Goal: Information Seeking & Learning: Learn about a topic

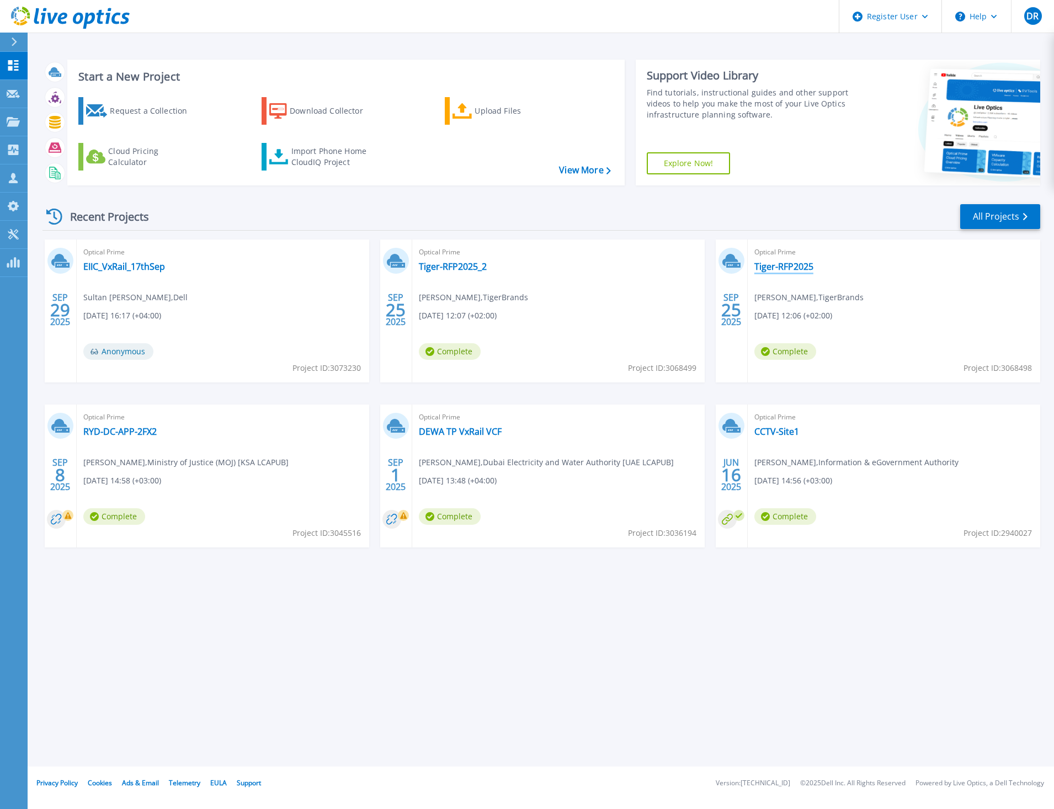
click at [781, 263] on link "Tiger-RFP2025" at bounding box center [783, 266] width 59 height 11
click at [444, 268] on link "Tiger-RFP2025_2" at bounding box center [453, 266] width 68 height 11
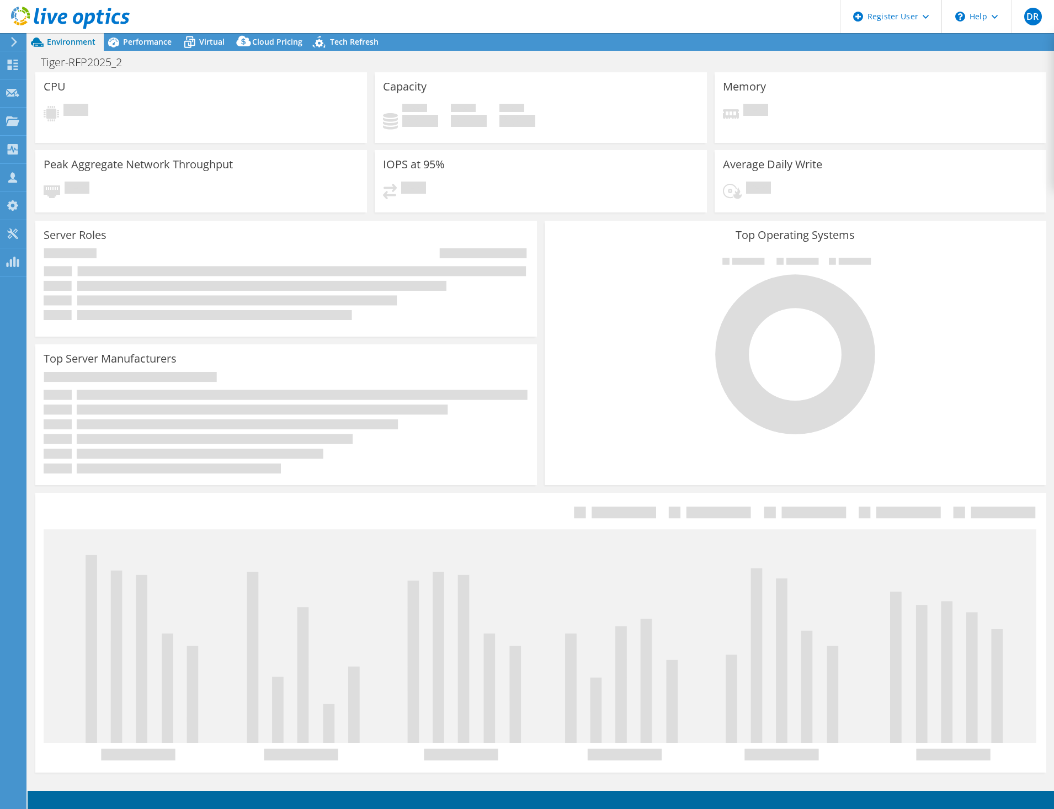
select select "USEast"
select select "USD"
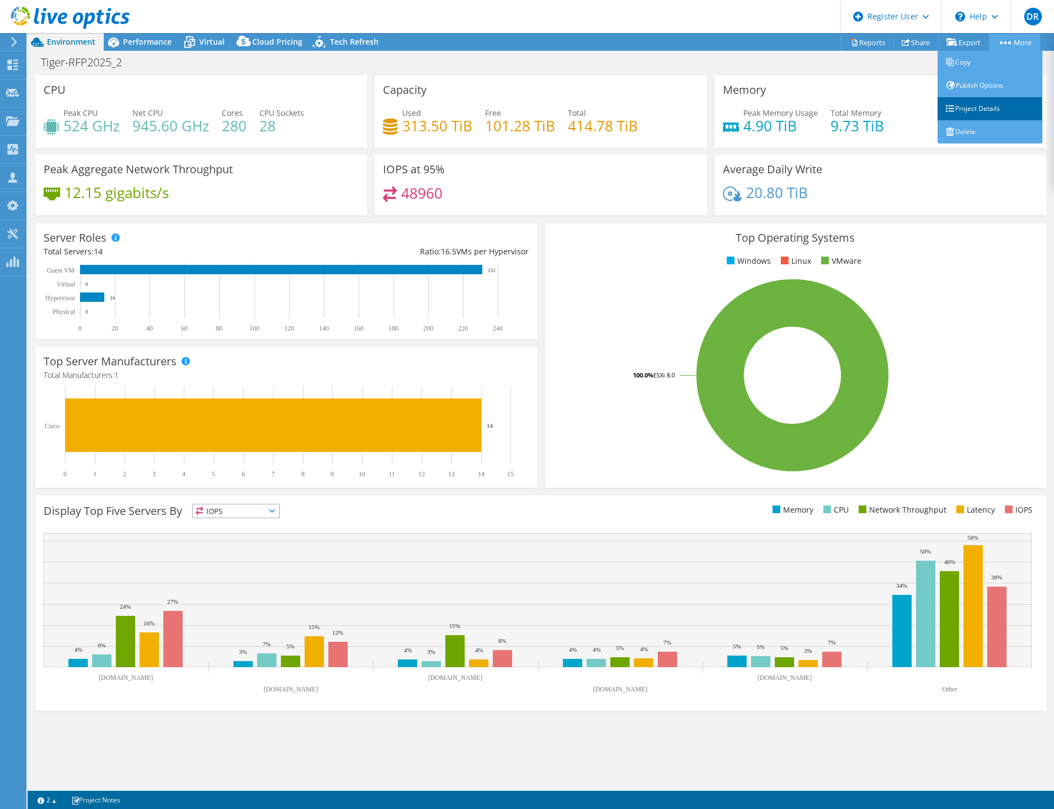
click at [987, 104] on link "Project Details" at bounding box center [990, 108] width 105 height 23
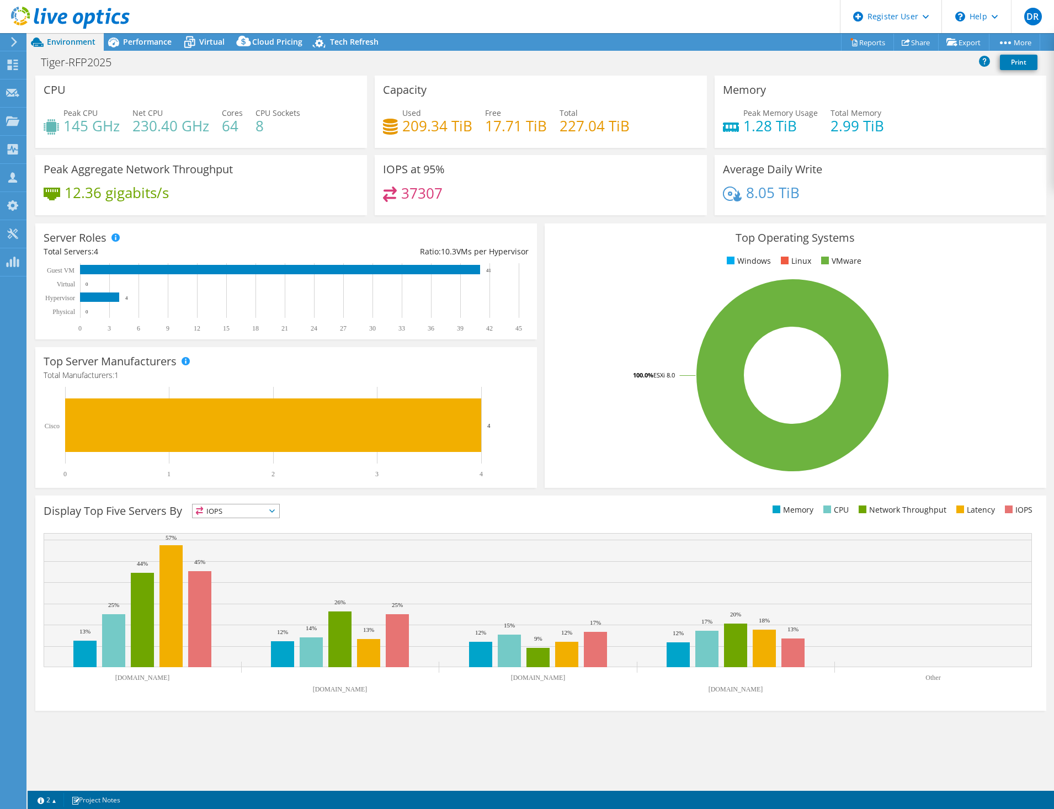
select select "USEast"
select select "USD"
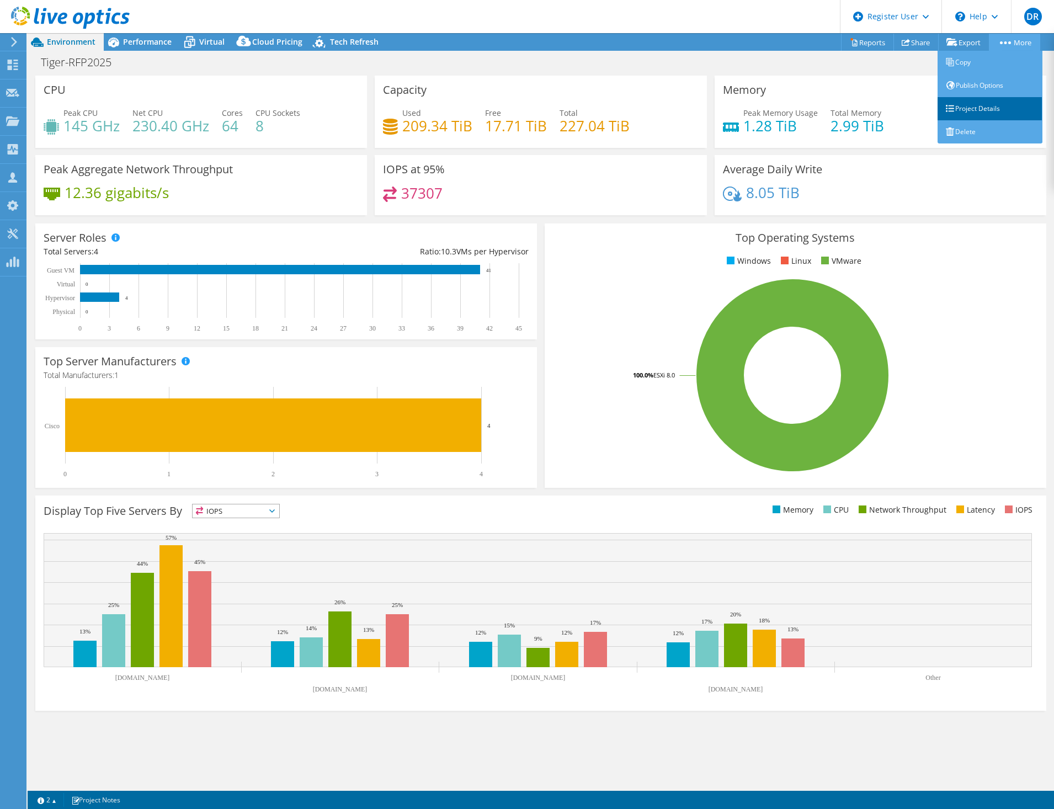
click at [981, 109] on link "Project Details" at bounding box center [990, 108] width 105 height 23
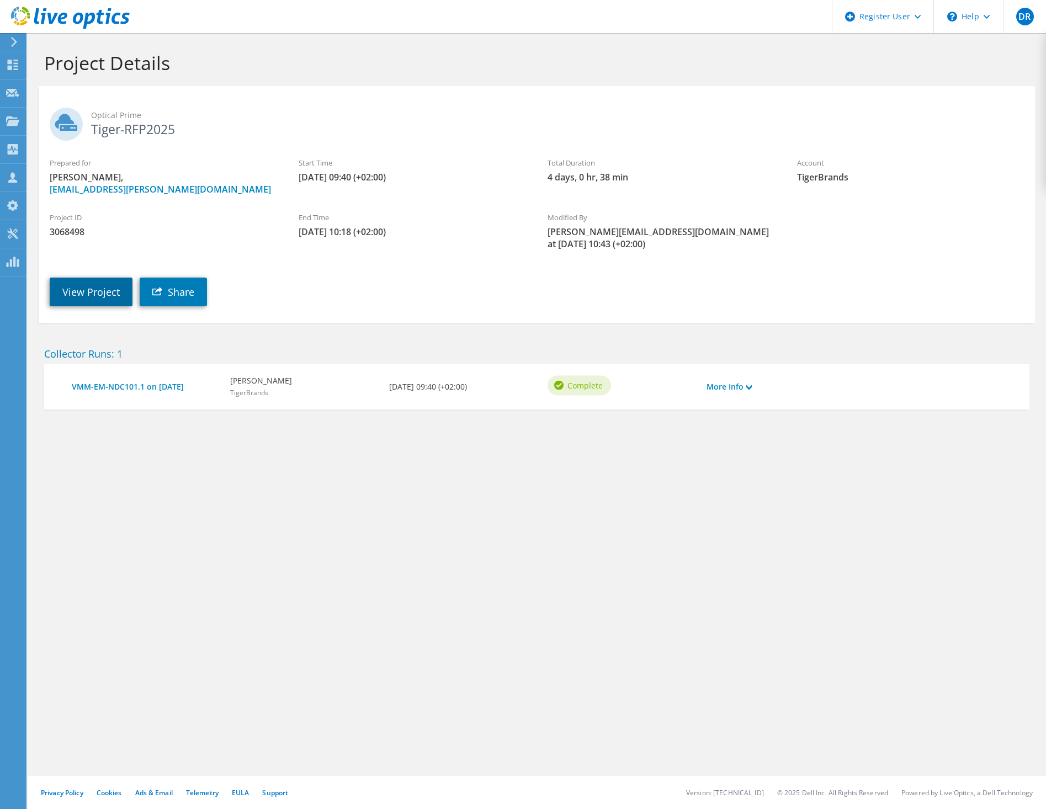
click at [85, 289] on link "View Project" at bounding box center [91, 292] width 83 height 29
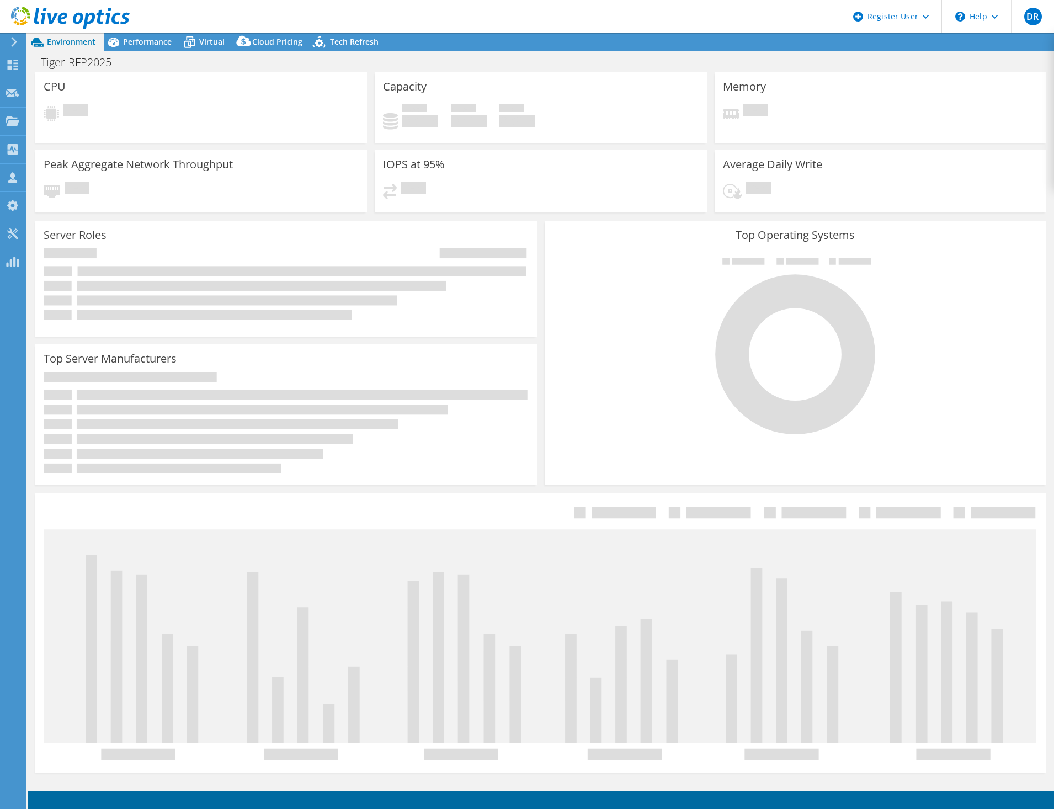
select select "USEast"
select select "USD"
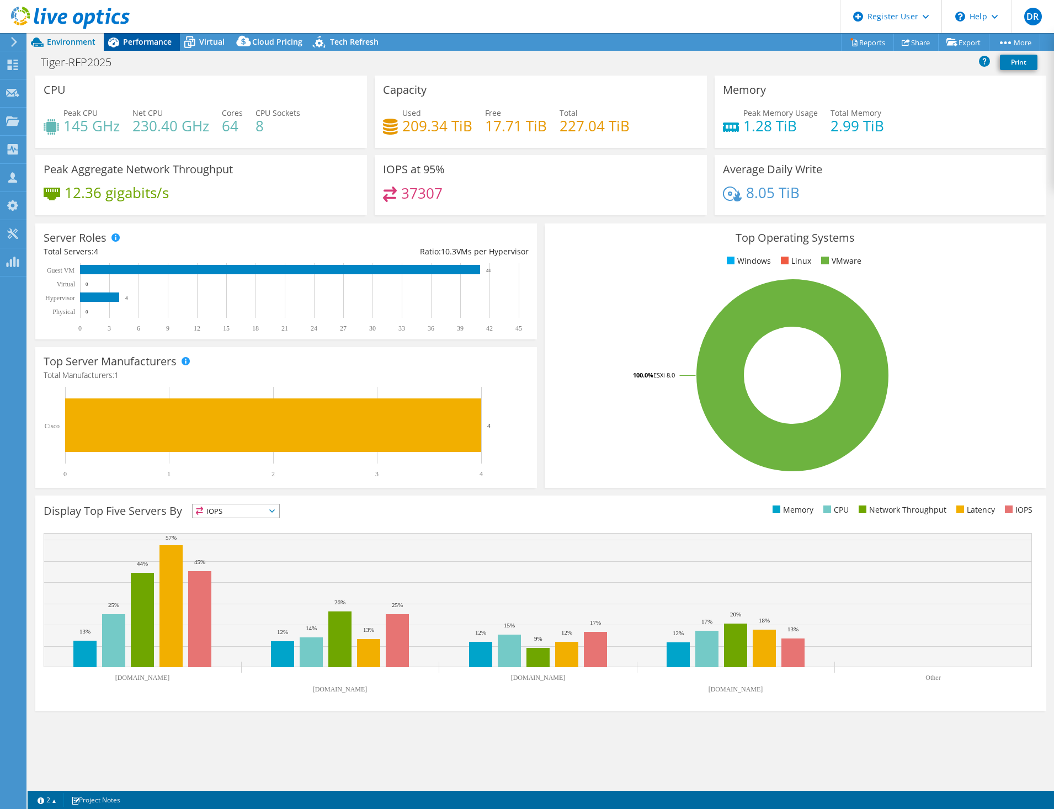
click at [147, 39] on span "Performance" at bounding box center [147, 41] width 49 height 10
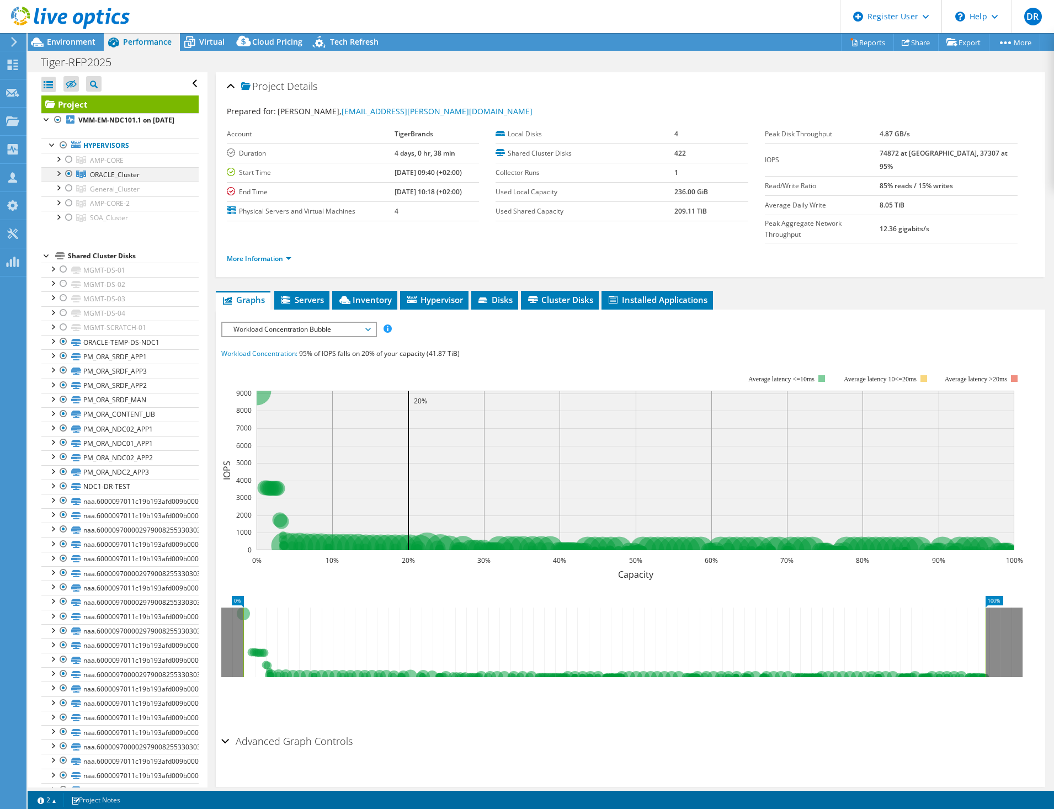
click at [68, 180] on div at bounding box center [68, 173] width 11 height 13
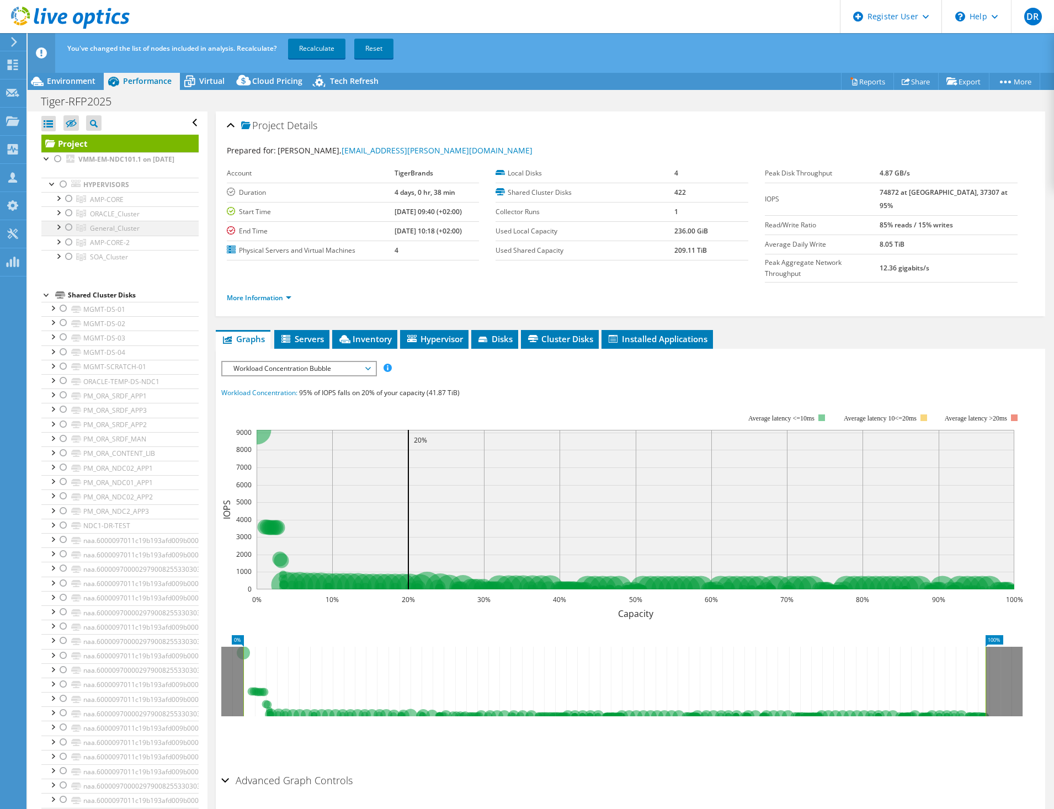
click at [67, 234] on div at bounding box center [68, 227] width 11 height 13
click at [324, 46] on link "Recalculate" at bounding box center [316, 49] width 57 height 20
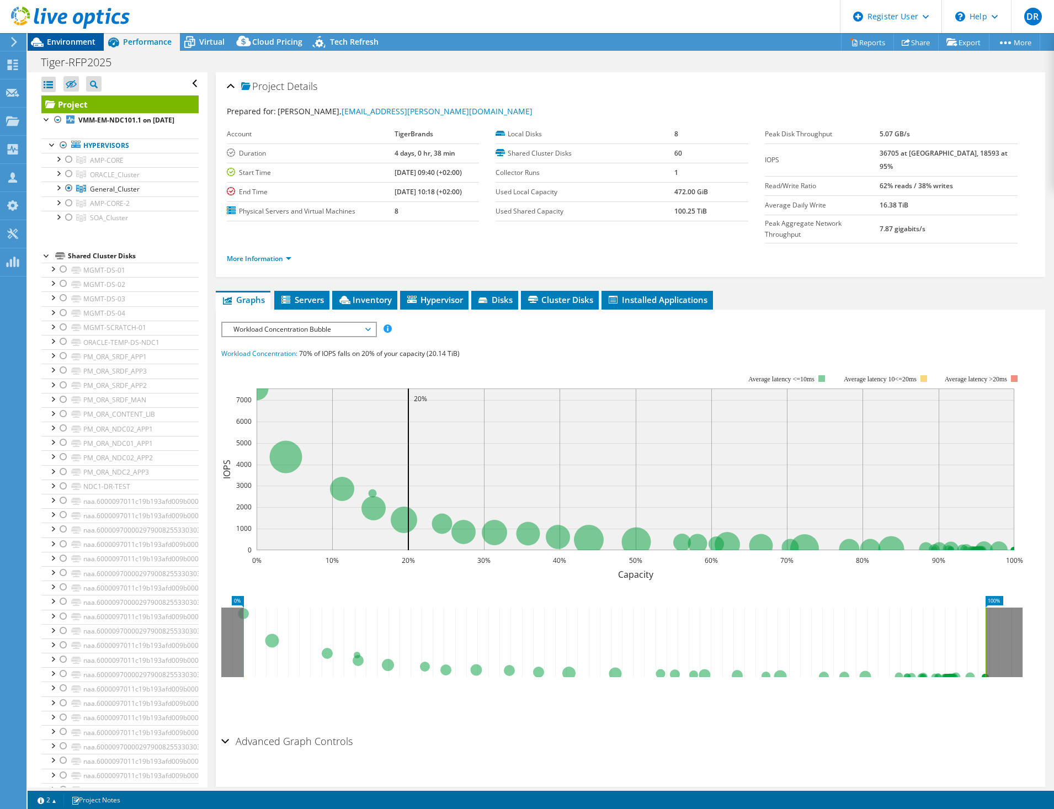
drag, startPoint x: 76, startPoint y: 42, endPoint x: 80, endPoint y: 46, distance: 6.2
click at [76, 42] on span "Environment" at bounding box center [71, 41] width 49 height 10
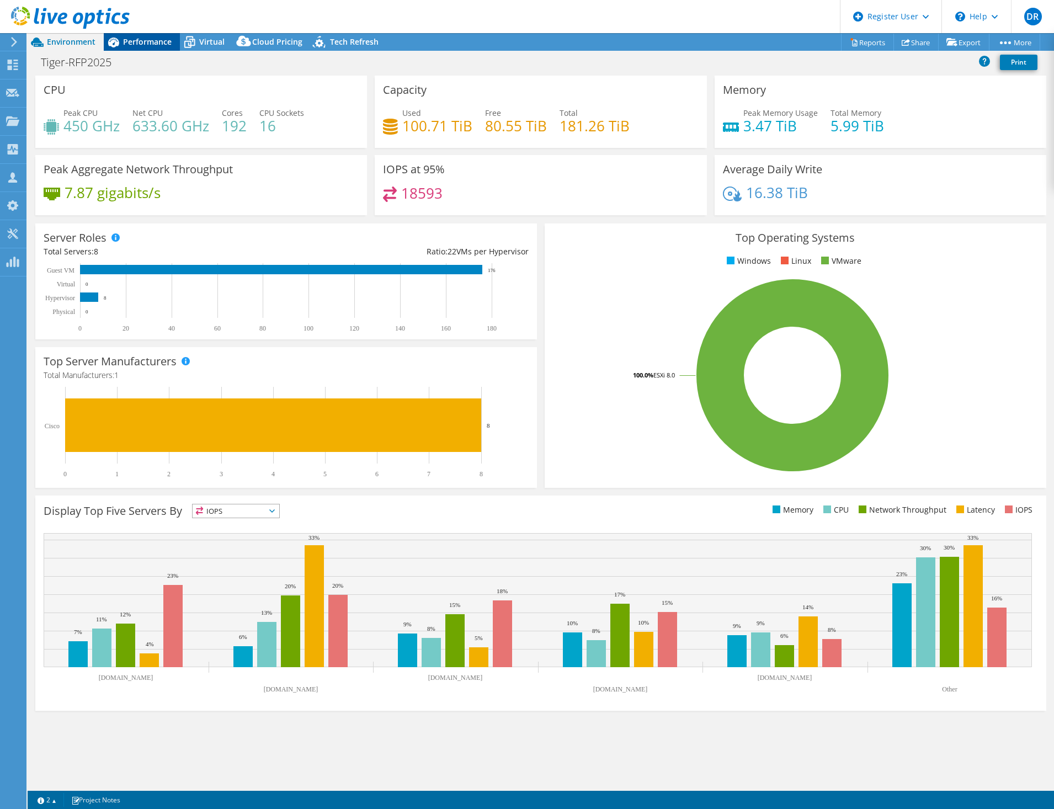
click at [152, 39] on span "Performance" at bounding box center [147, 41] width 49 height 10
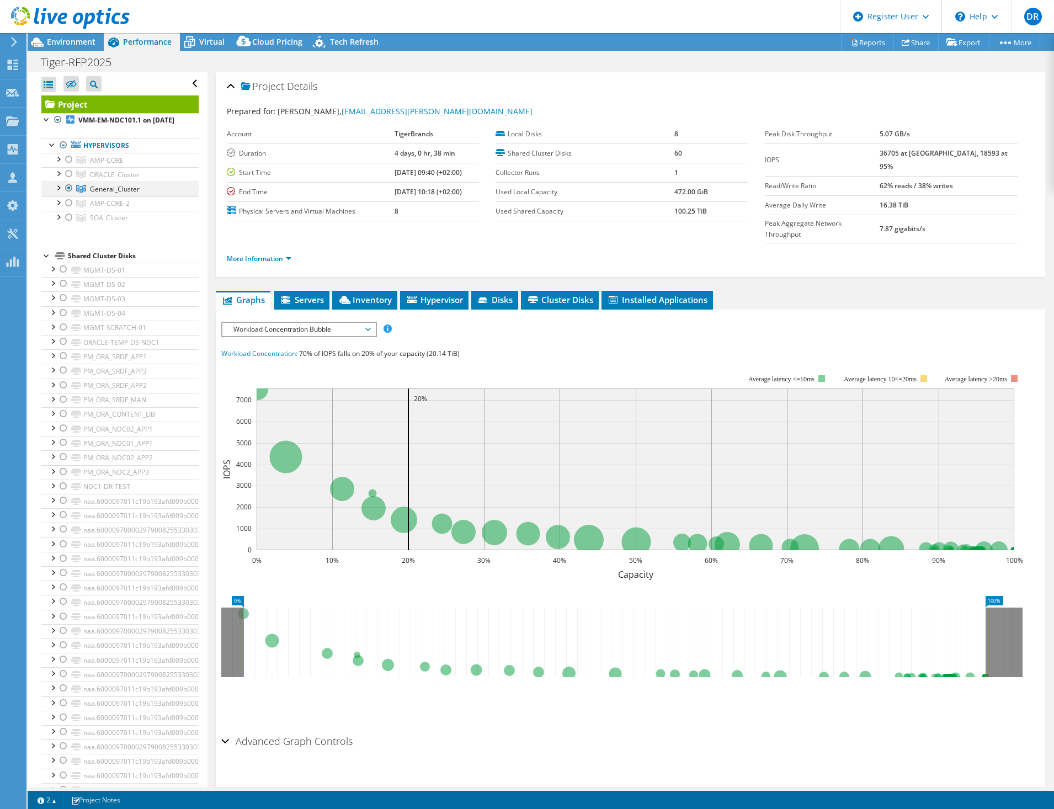
click at [59, 193] on div at bounding box center [57, 187] width 11 height 11
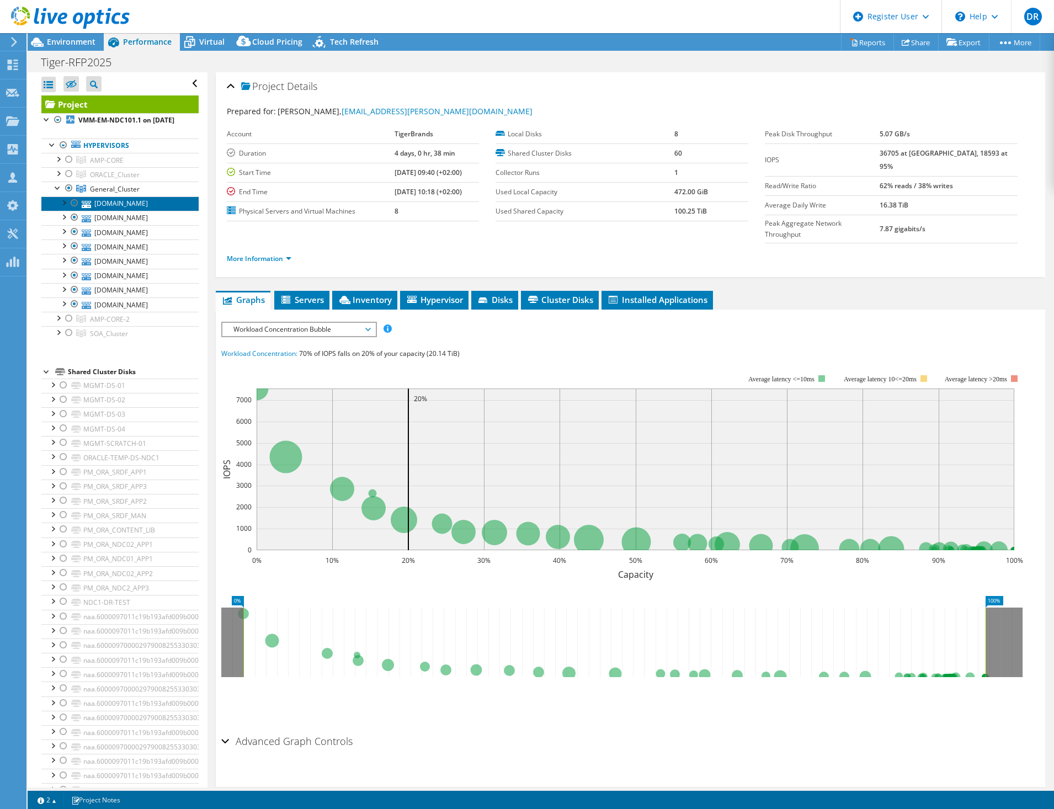
click at [122, 211] on link "[DOMAIN_NAME]" at bounding box center [119, 203] width 157 height 14
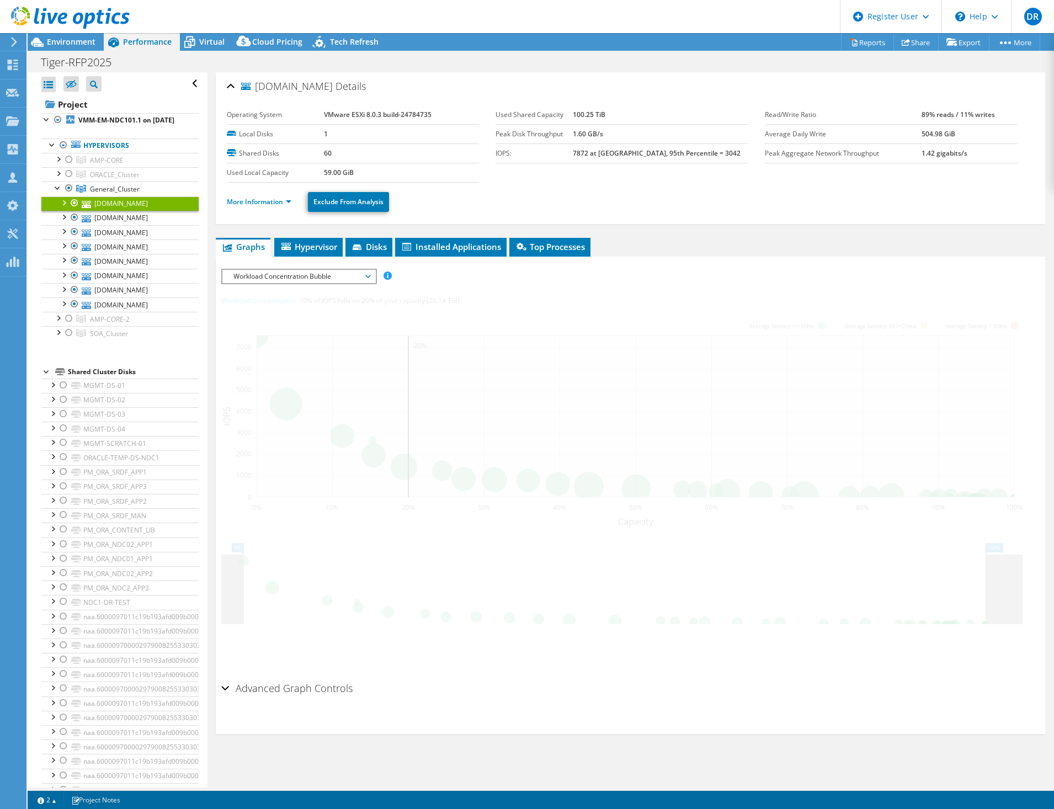
click at [257, 238] on li "Graphs" at bounding box center [243, 247] width 55 height 19
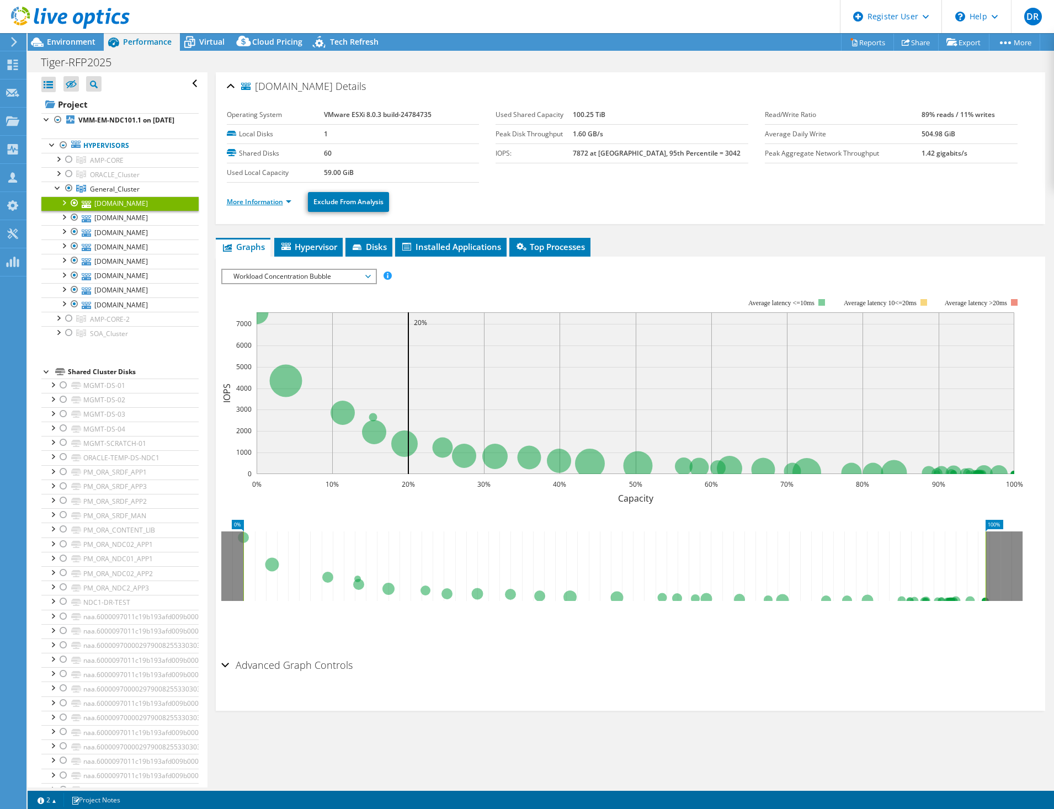
click at [268, 201] on link "More Information" at bounding box center [259, 201] width 65 height 9
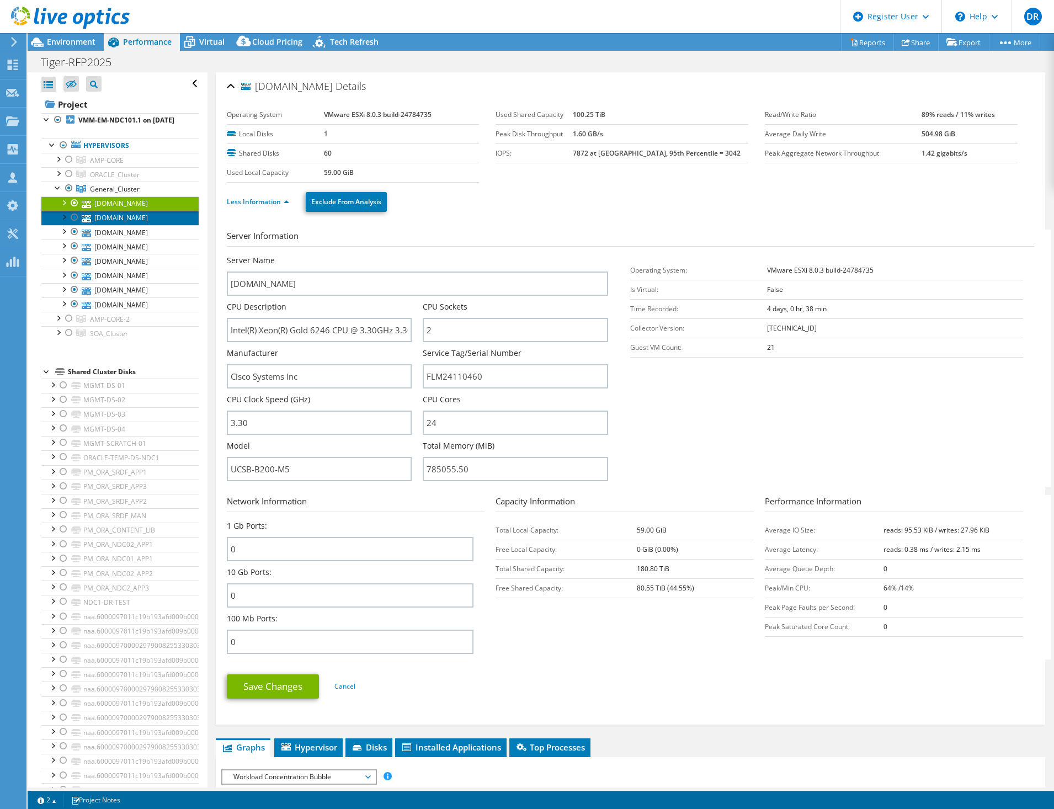
click at [149, 225] on link "[DOMAIN_NAME]" at bounding box center [119, 218] width 157 height 14
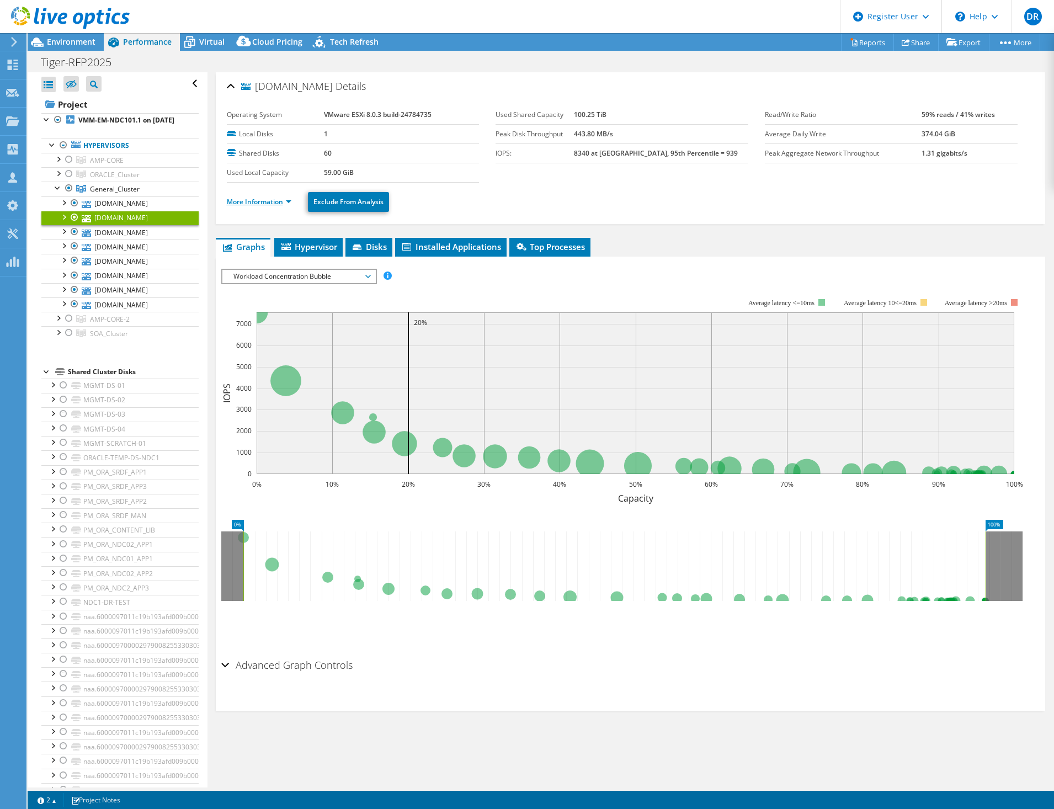
click at [241, 205] on link "More Information" at bounding box center [259, 201] width 65 height 9
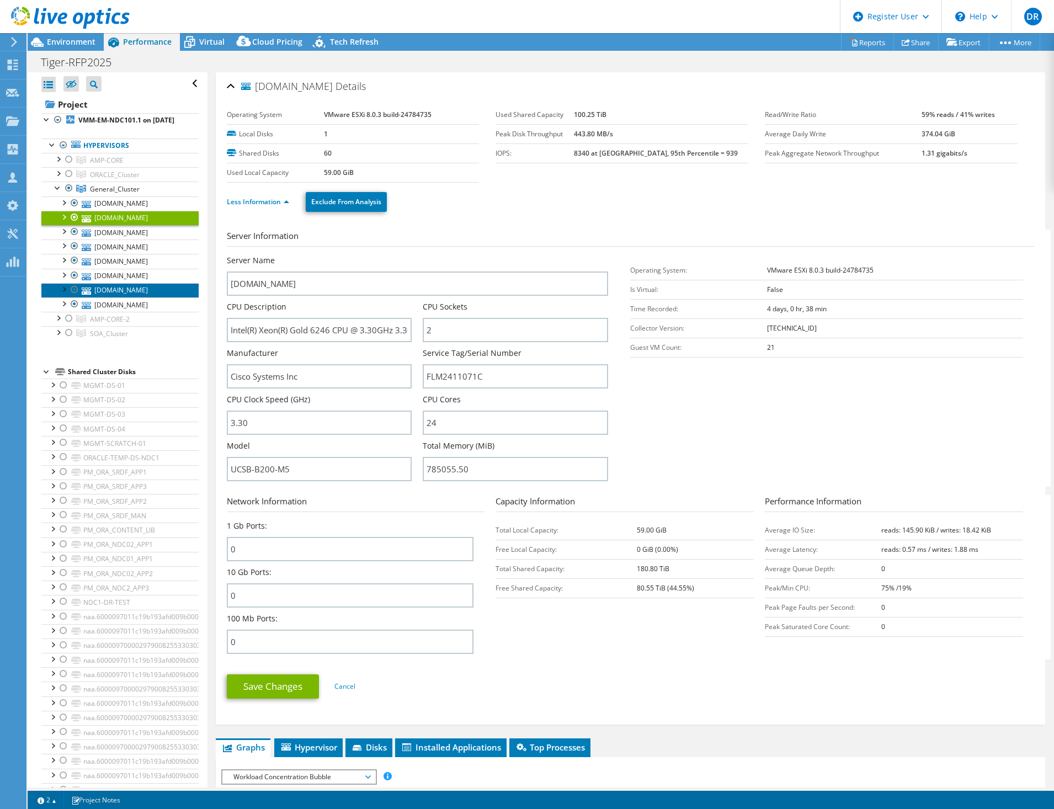
click at [147, 297] on link "[DOMAIN_NAME]" at bounding box center [119, 290] width 157 height 14
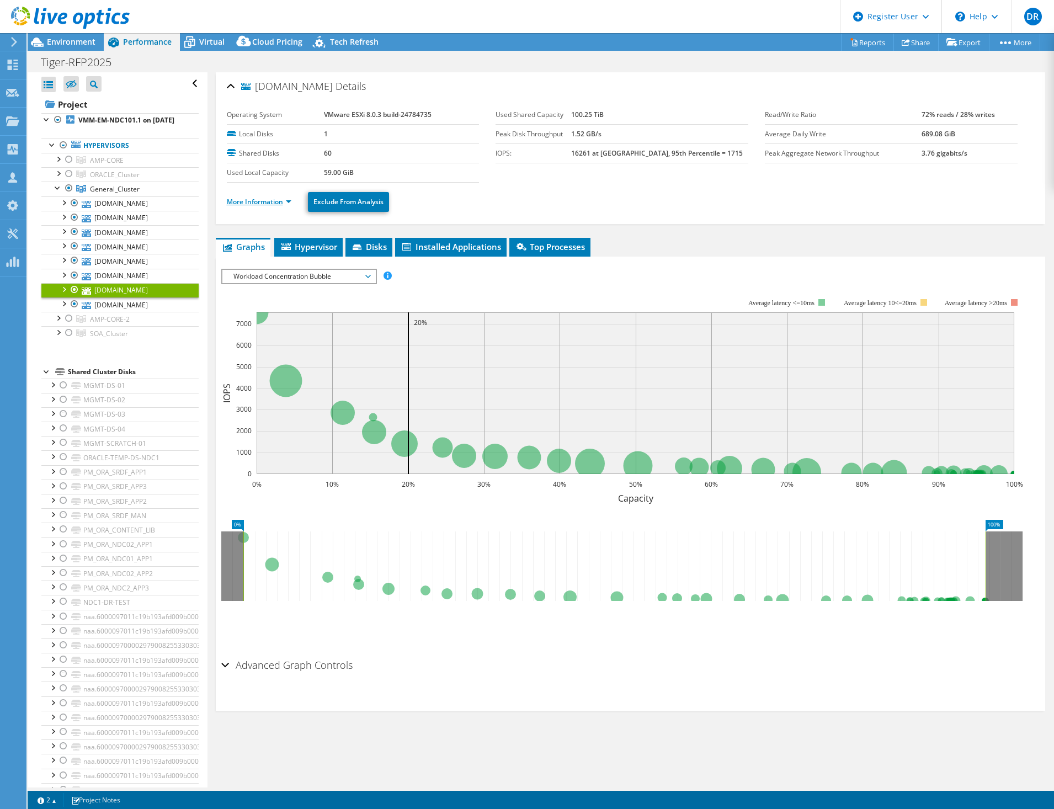
click at [269, 200] on link "More Information" at bounding box center [259, 201] width 65 height 9
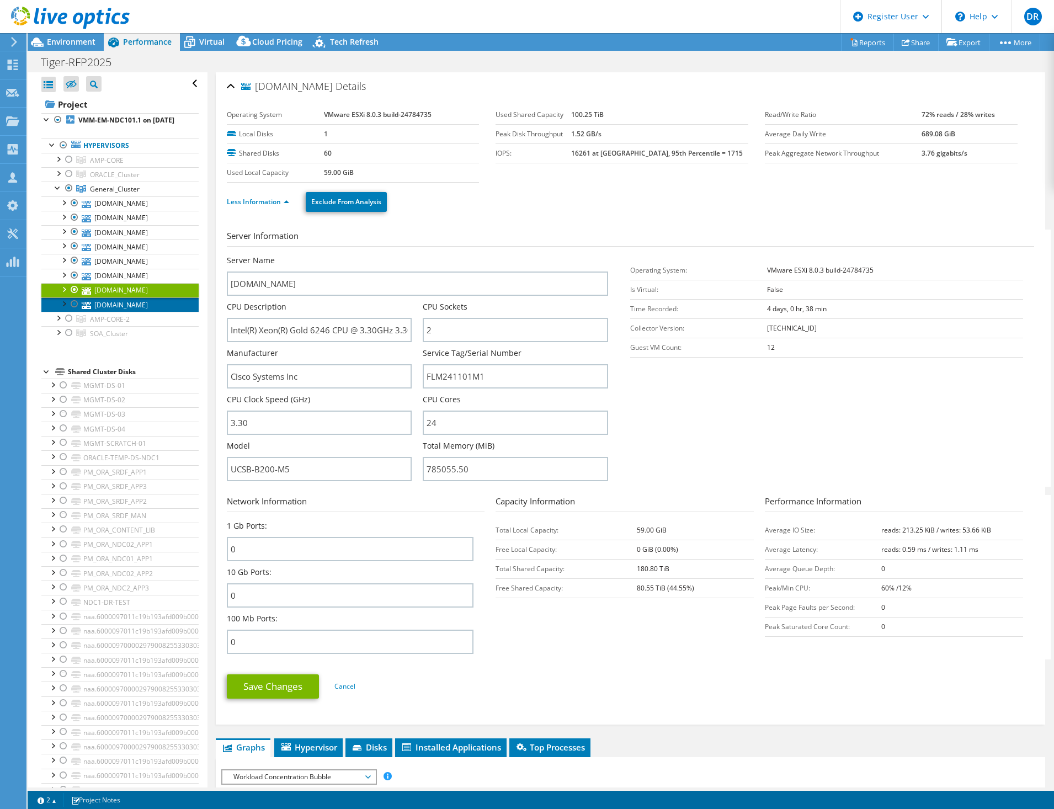
click at [141, 312] on link "[DOMAIN_NAME]" at bounding box center [119, 304] width 157 height 14
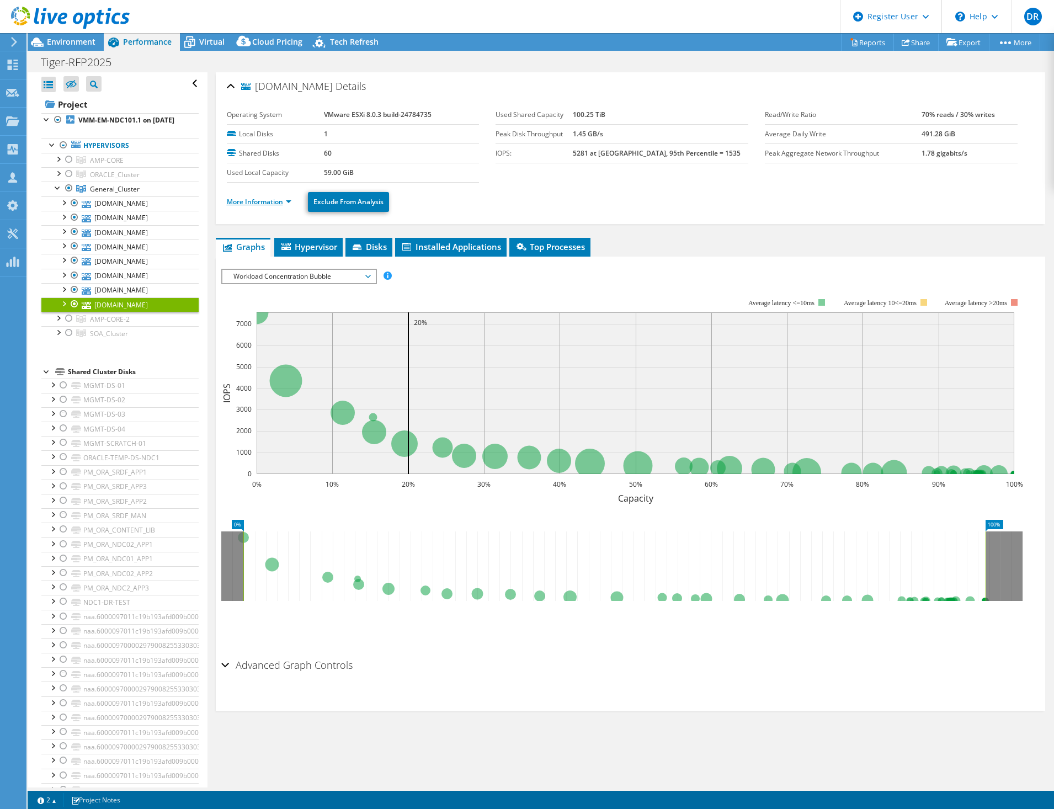
click at [247, 204] on link "More Information" at bounding box center [259, 201] width 65 height 9
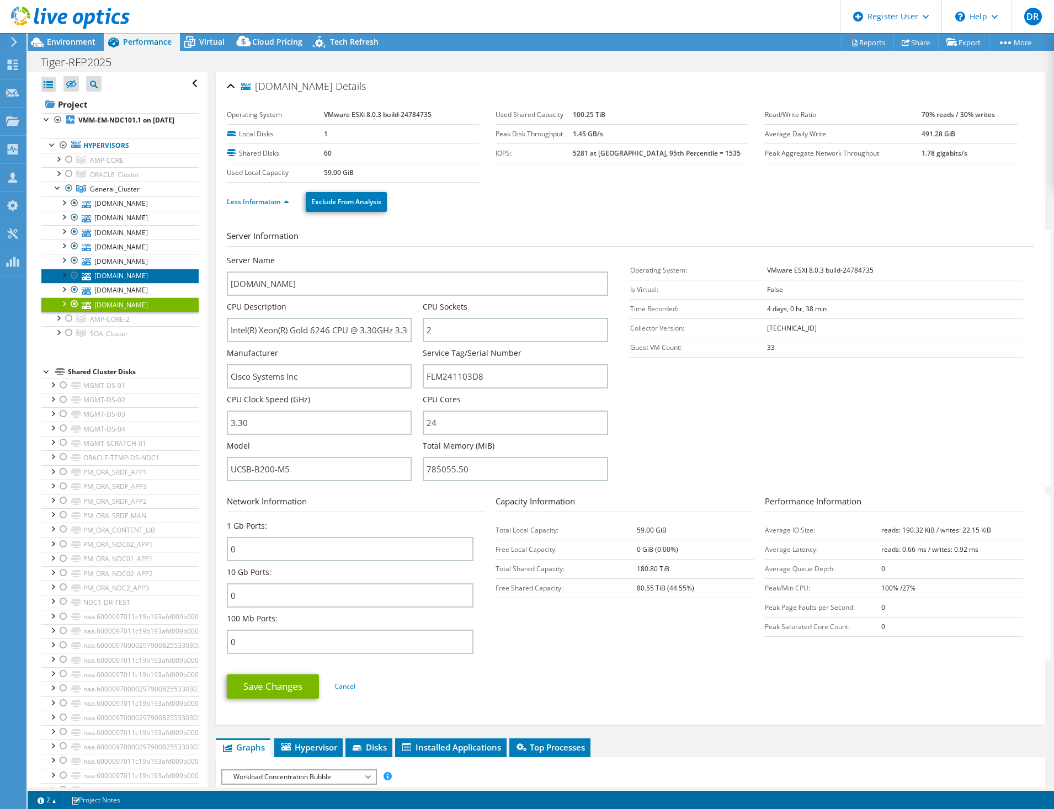
click at [135, 283] on link "[DOMAIN_NAME]" at bounding box center [119, 276] width 157 height 14
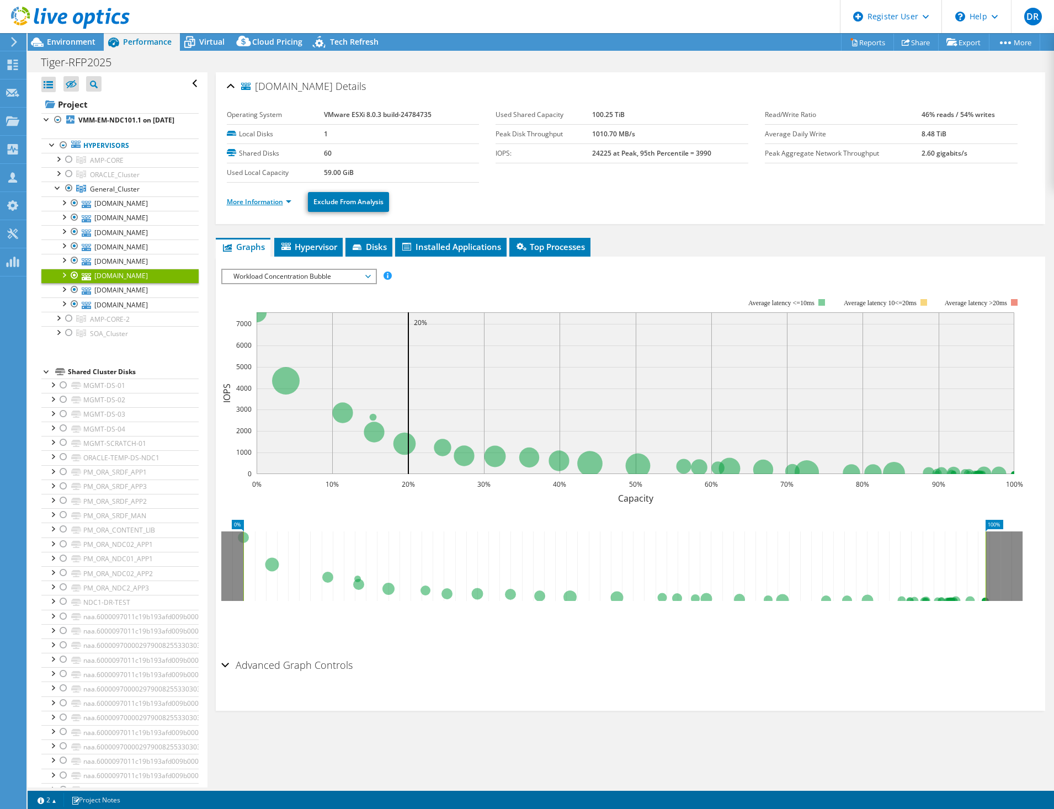
click at [281, 205] on link "More Information" at bounding box center [259, 201] width 65 height 9
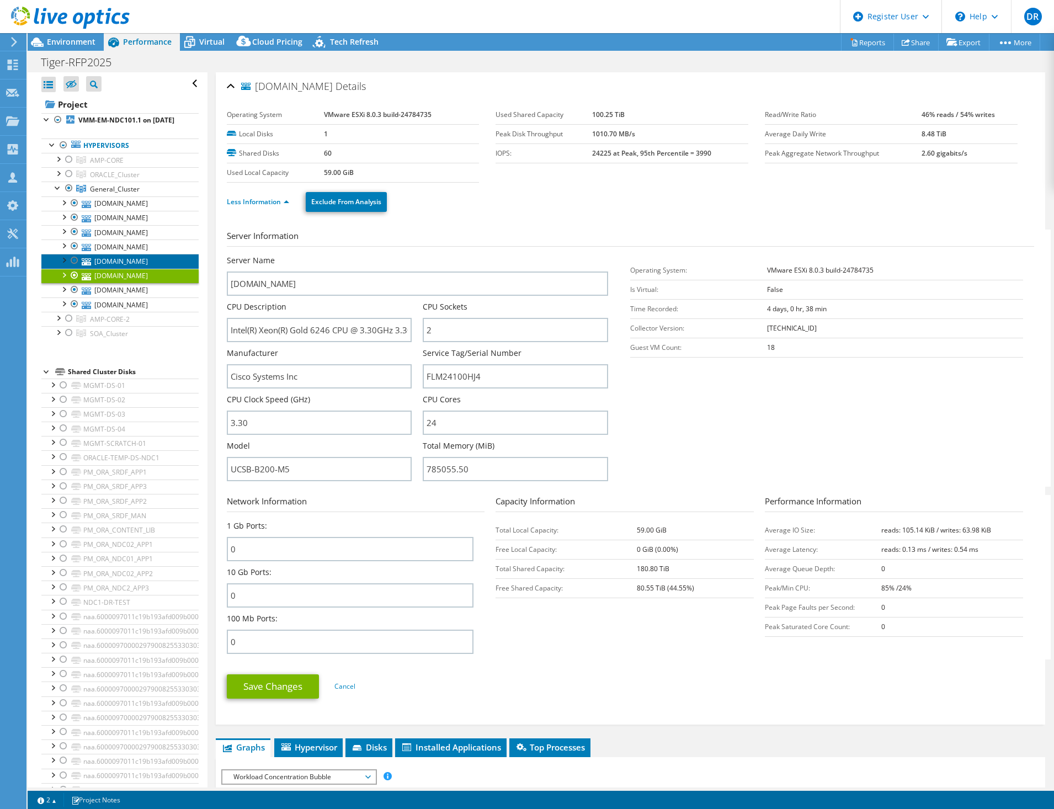
click at [153, 268] on link "[DOMAIN_NAME]" at bounding box center [119, 261] width 157 height 14
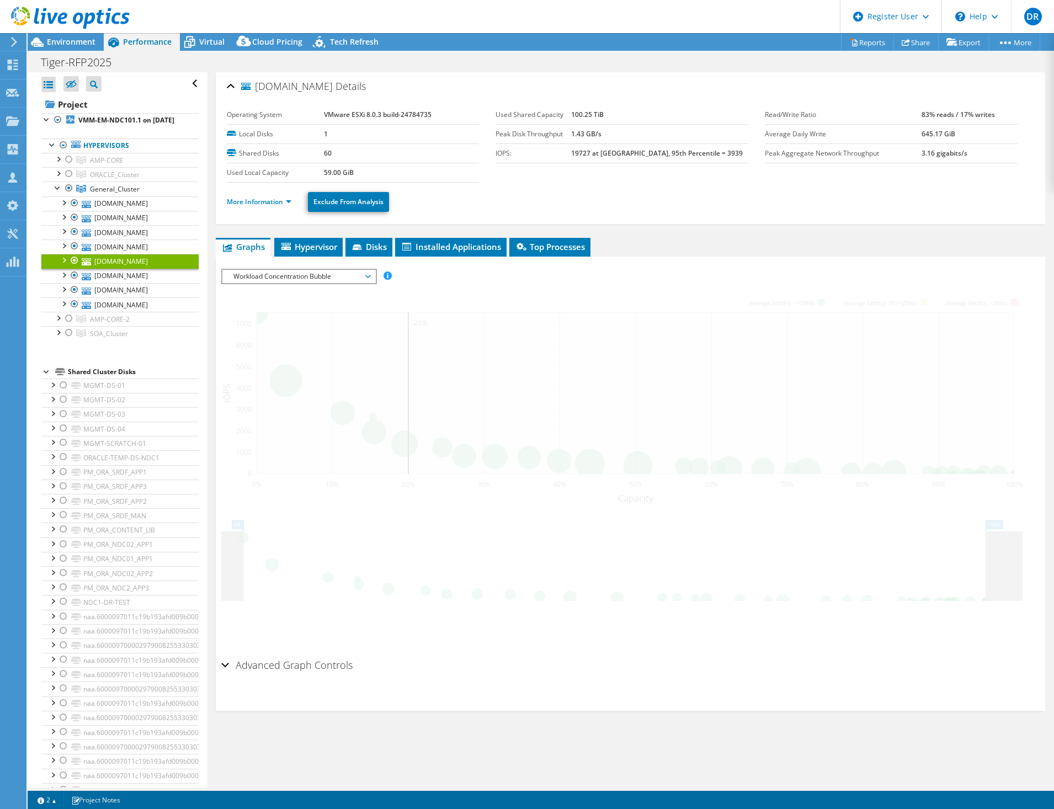
click at [274, 203] on link "More Information" at bounding box center [259, 201] width 65 height 9
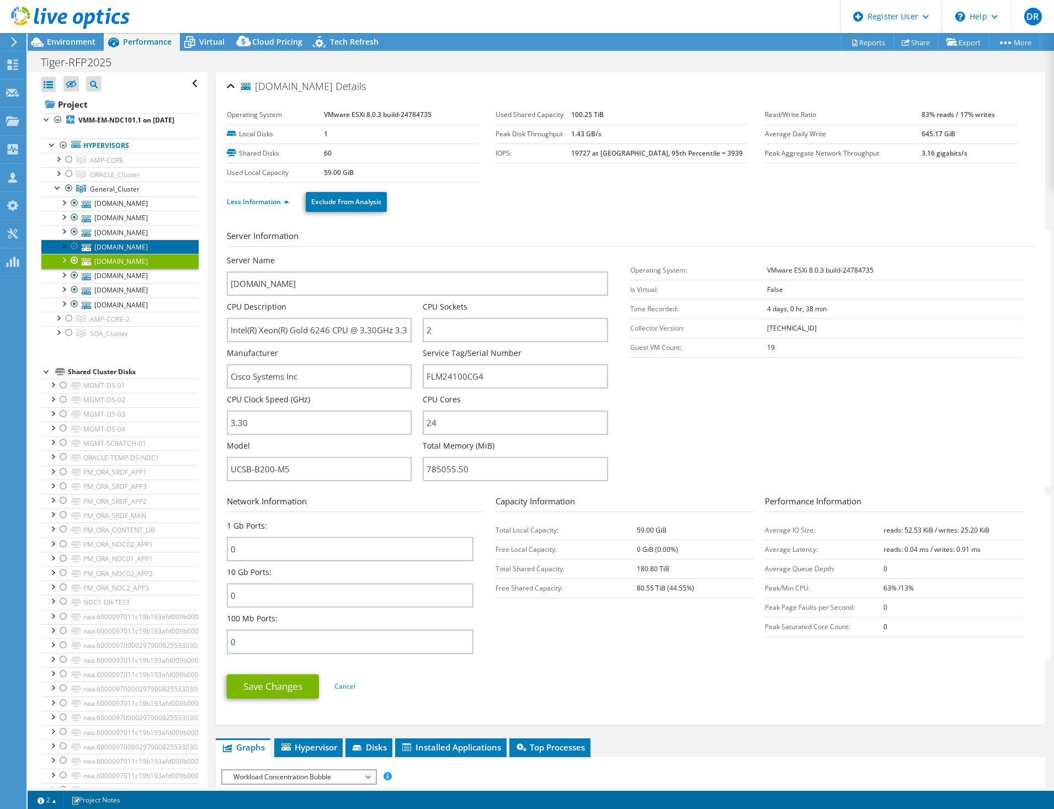
click at [140, 254] on link "[DOMAIN_NAME]" at bounding box center [119, 247] width 157 height 14
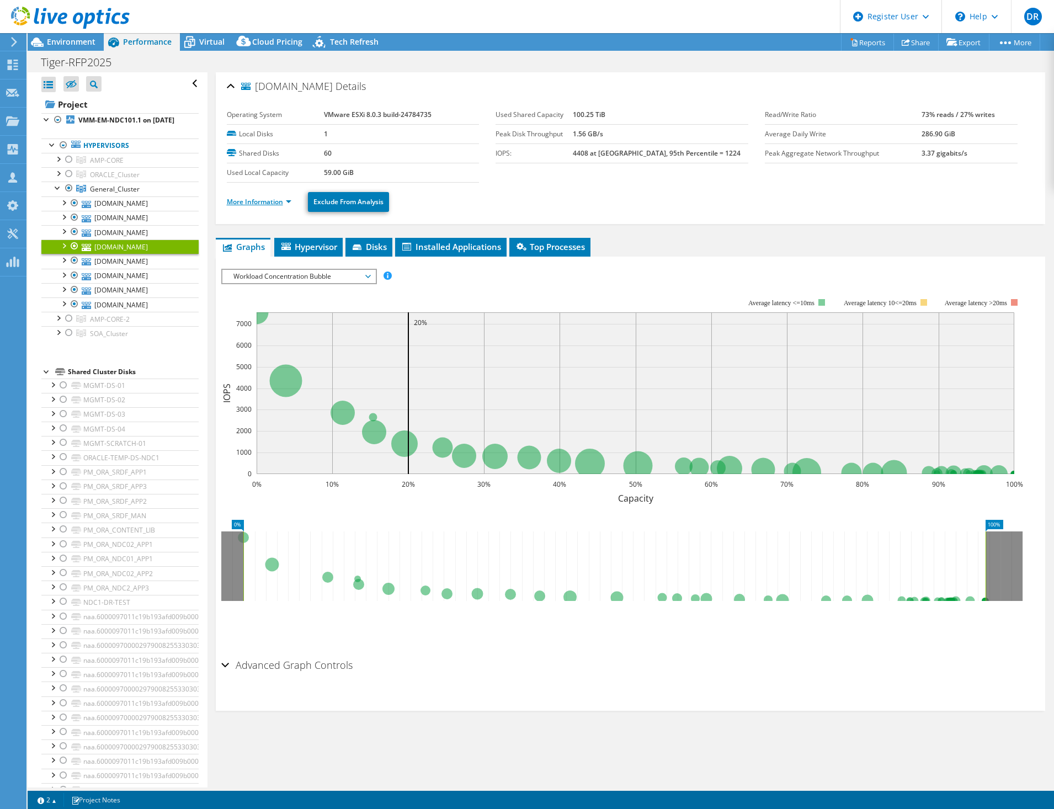
click at [268, 201] on link "More Information" at bounding box center [259, 201] width 65 height 9
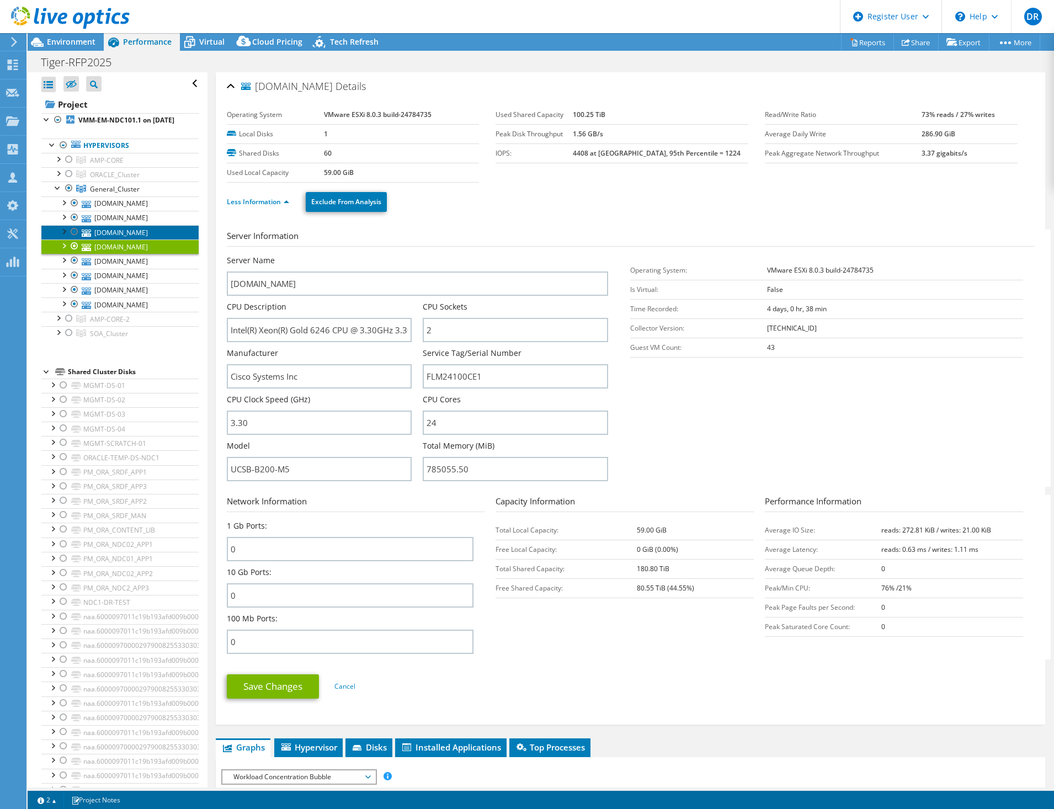
click at [146, 240] on link "[DOMAIN_NAME]" at bounding box center [119, 232] width 157 height 14
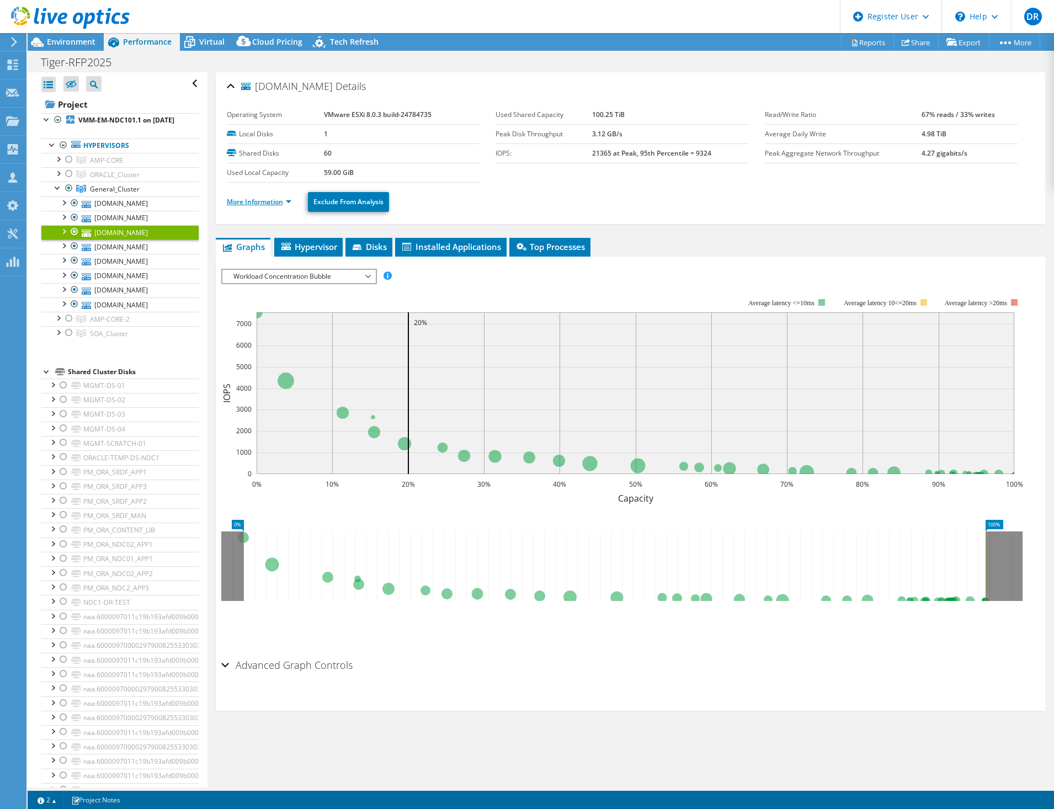
click at [247, 199] on link "More Information" at bounding box center [259, 201] width 65 height 9
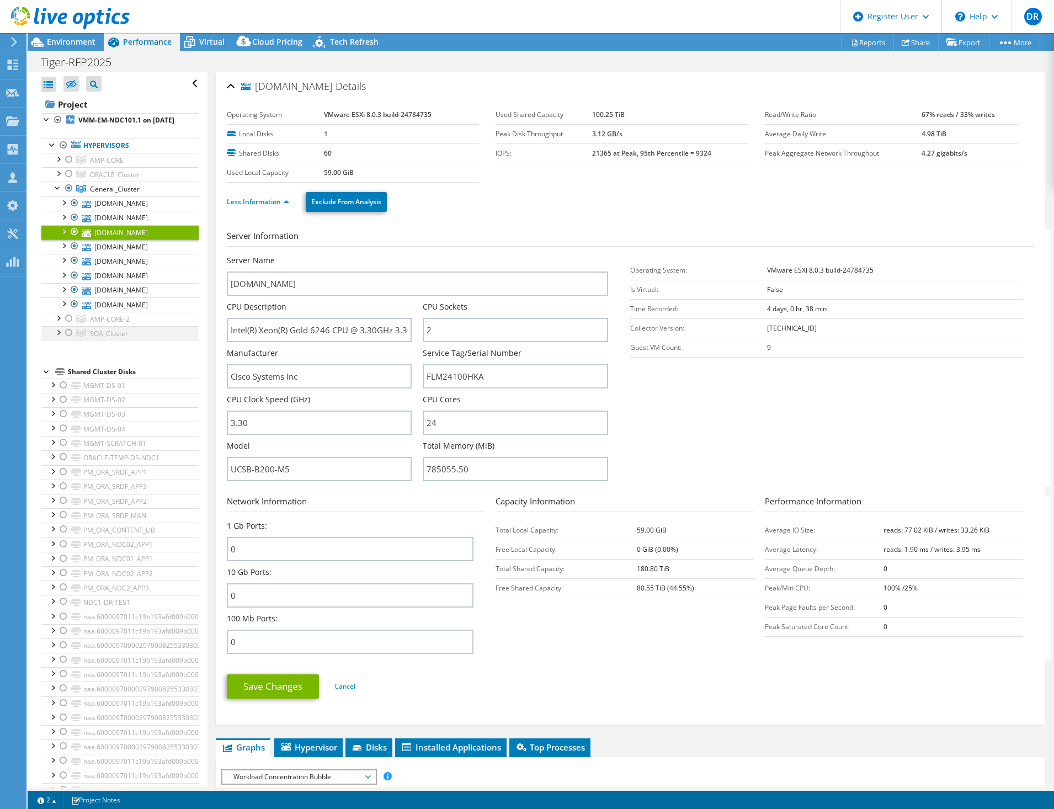
click at [56, 337] on div at bounding box center [57, 331] width 11 height 11
click at [120, 355] on link "[DOMAIN_NAME]" at bounding box center [119, 348] width 157 height 14
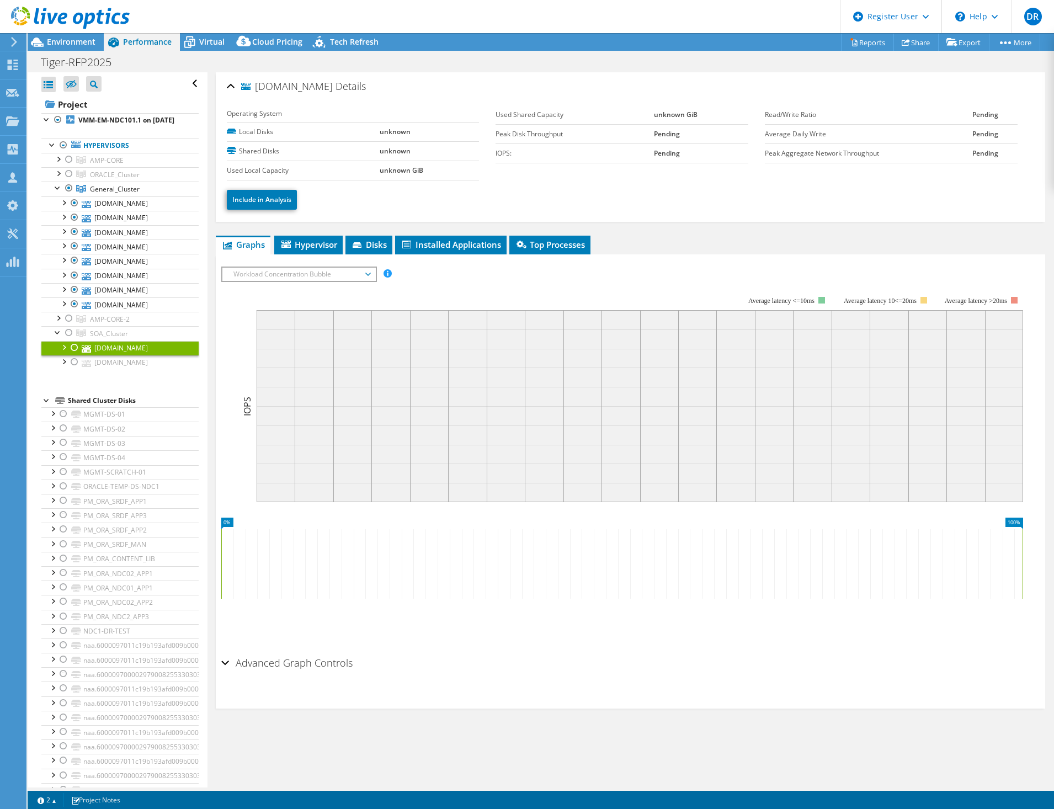
click at [64, 352] on div at bounding box center [63, 346] width 11 height 11
click at [63, 352] on div at bounding box center [63, 346] width 11 height 11
click at [75, 354] on div at bounding box center [74, 347] width 11 height 13
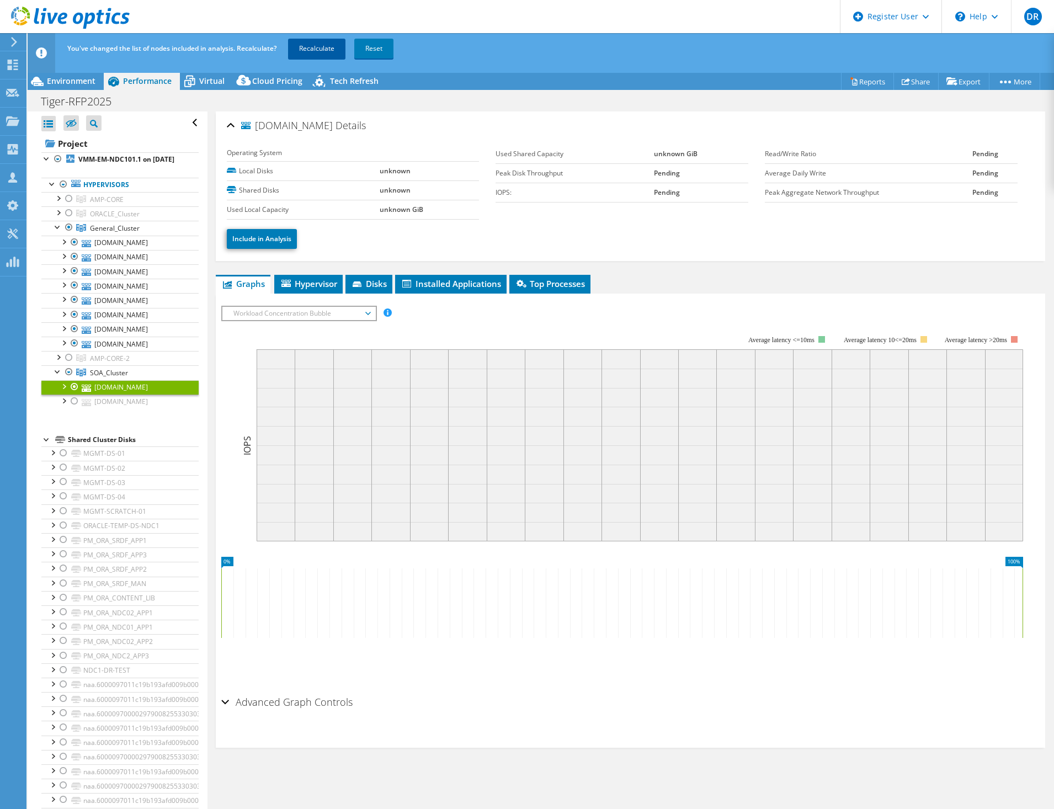
click at [325, 51] on link "Recalculate" at bounding box center [316, 49] width 57 height 20
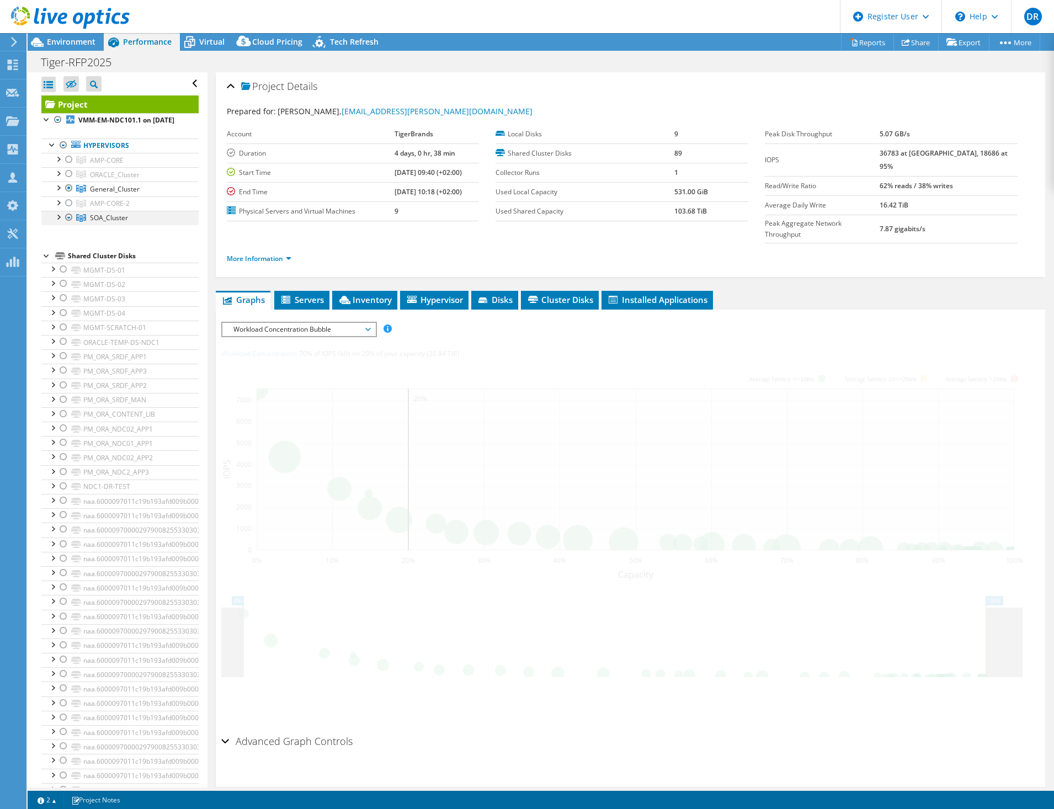
click at [60, 222] on div at bounding box center [57, 216] width 11 height 11
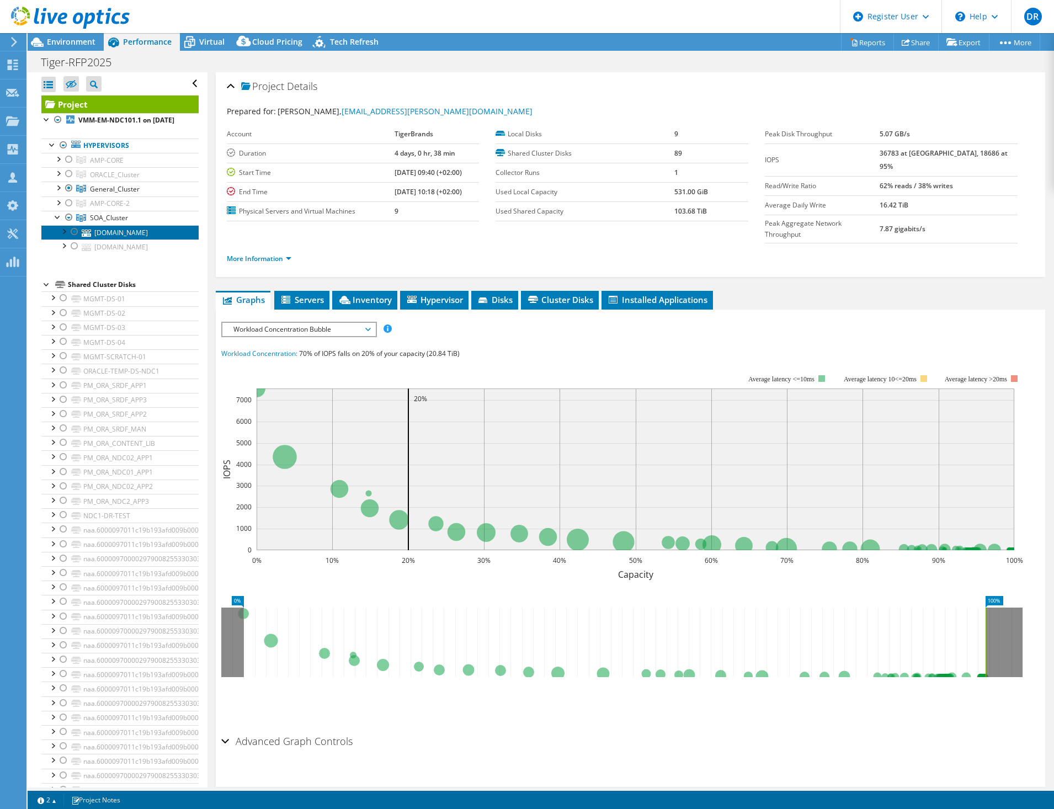
click at [117, 240] on link "[DOMAIN_NAME]" at bounding box center [119, 232] width 157 height 14
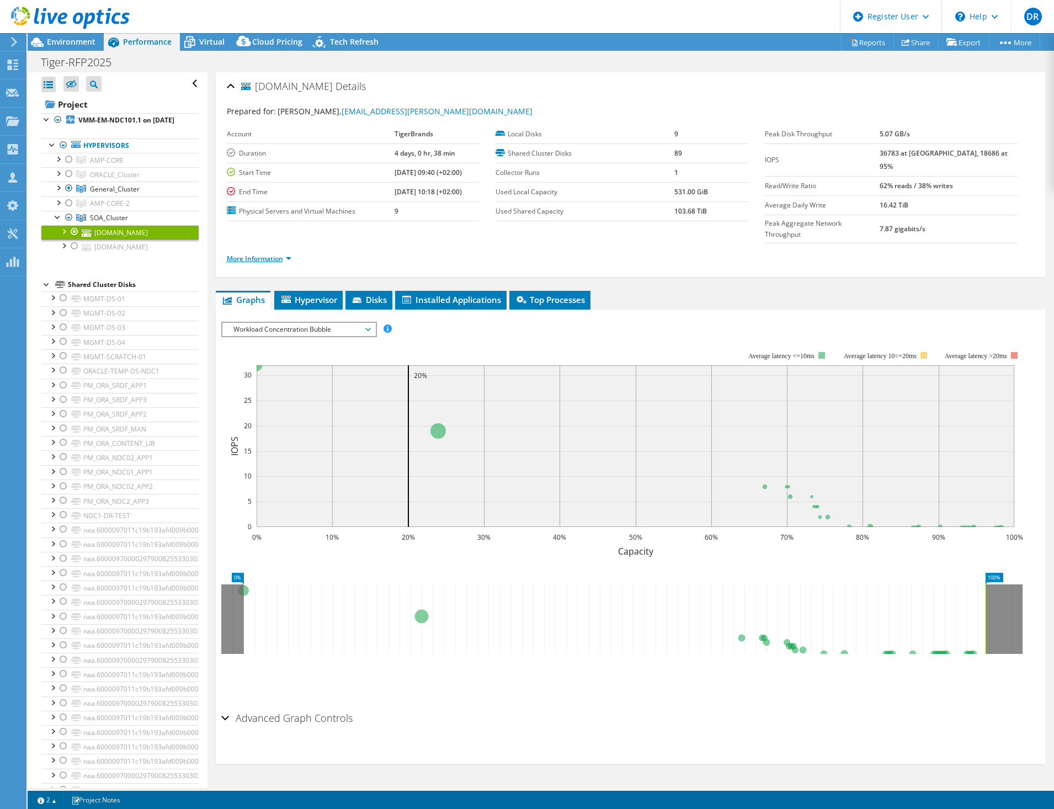
click at [253, 254] on link "More Information" at bounding box center [259, 258] width 65 height 9
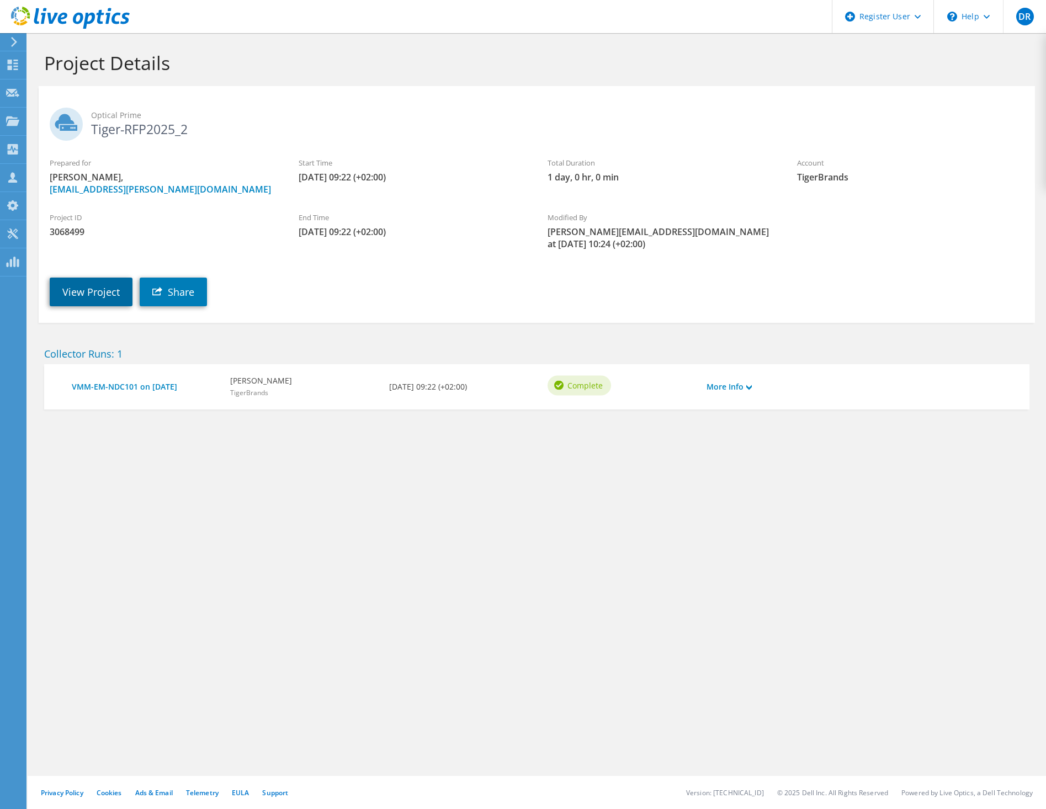
click at [104, 291] on link "View Project" at bounding box center [91, 292] width 83 height 29
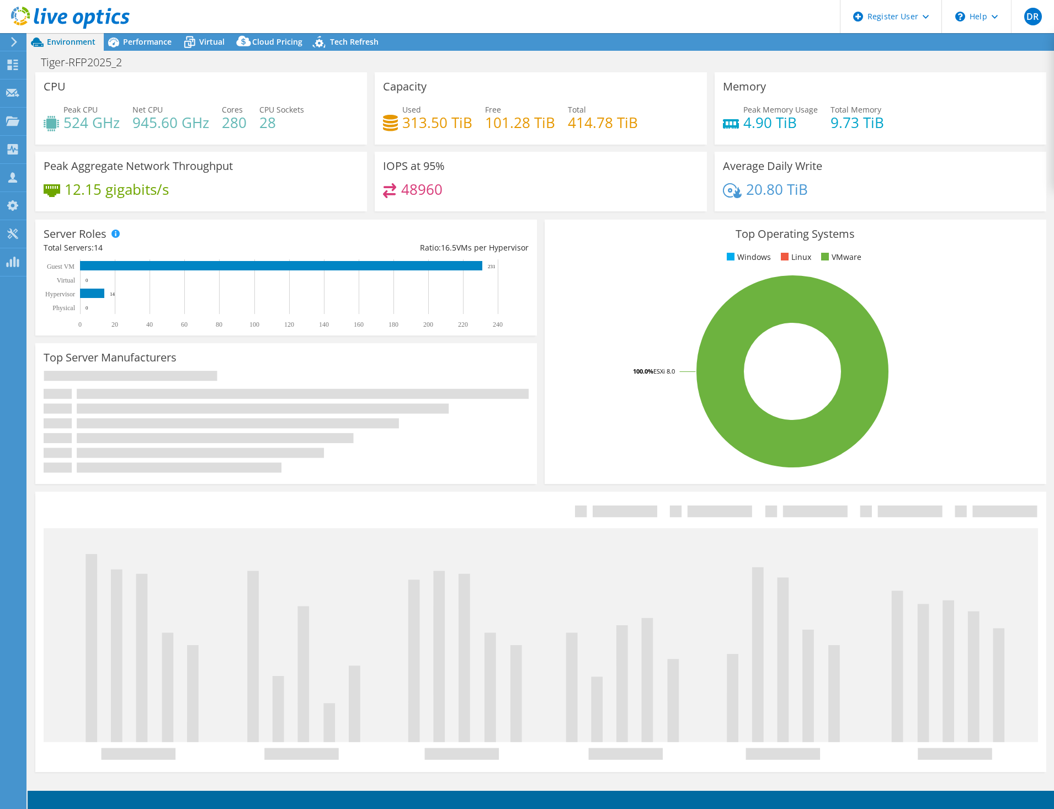
select select "USEast"
select select "USD"
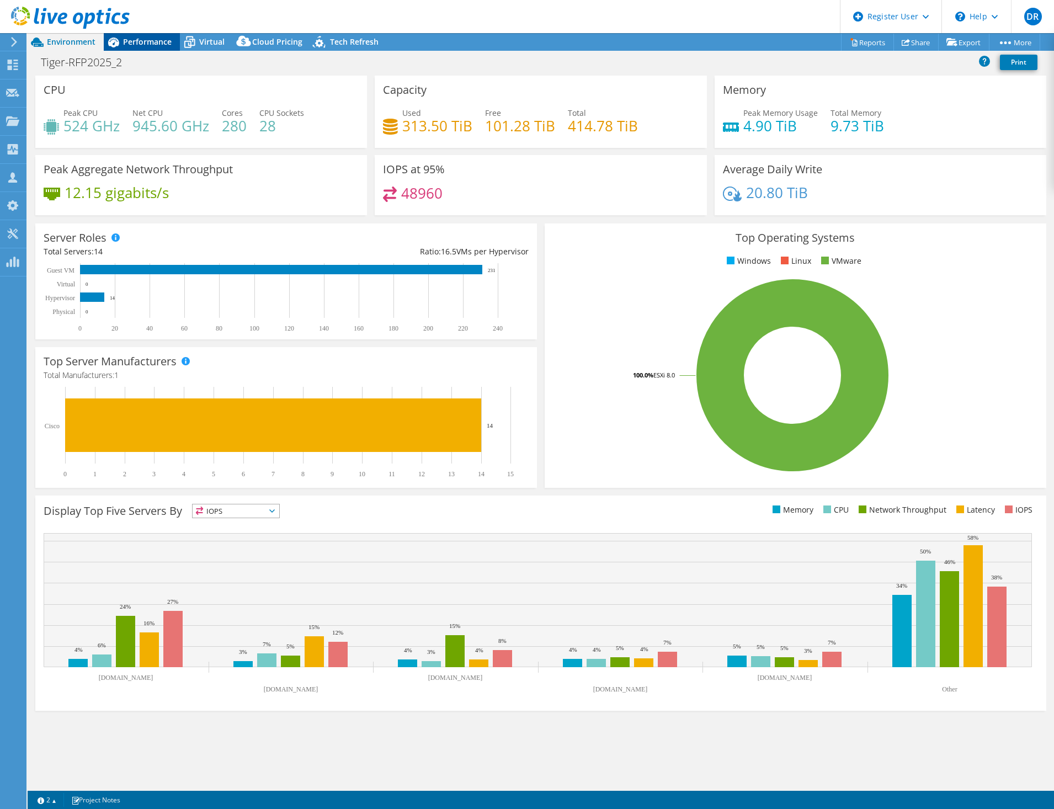
click at [158, 44] on span "Performance" at bounding box center [147, 41] width 49 height 10
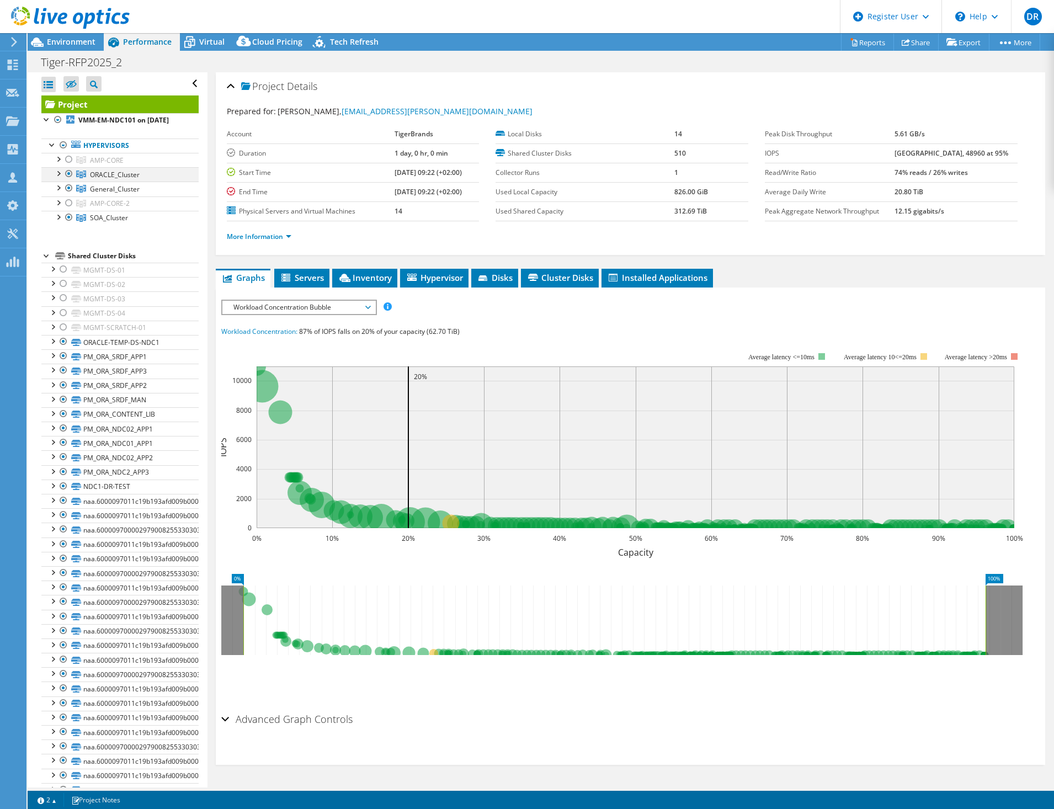
click at [58, 178] on div at bounding box center [57, 172] width 11 height 11
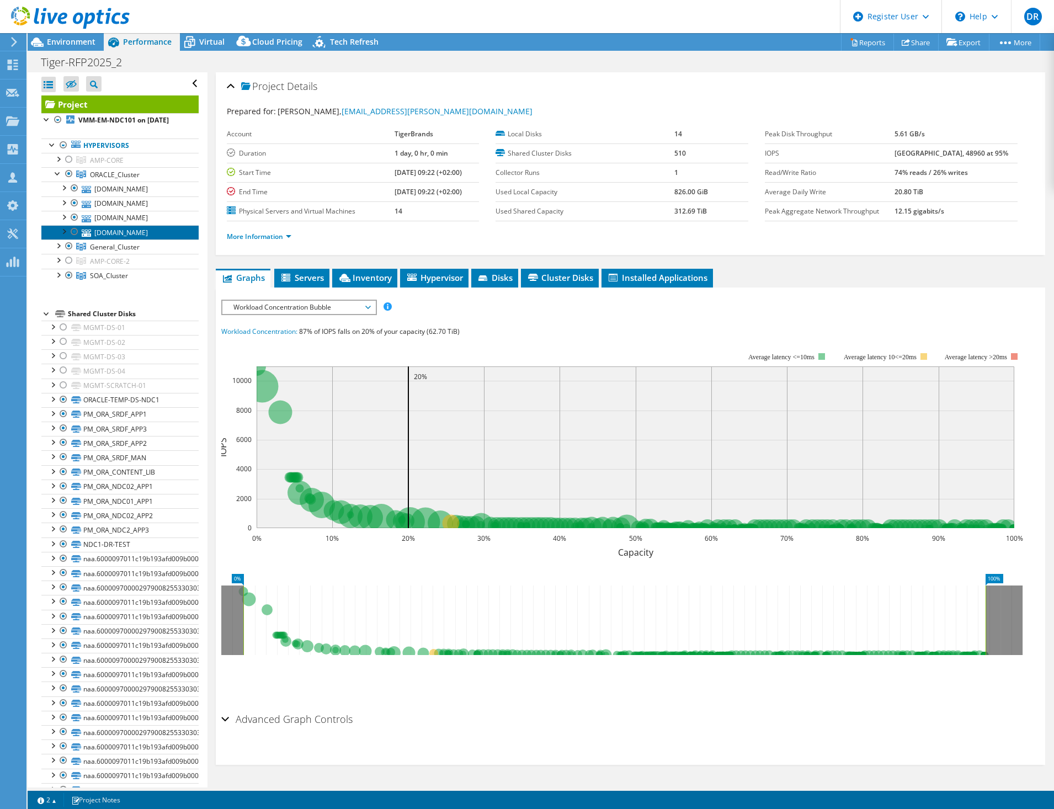
click at [145, 240] on link "[DOMAIN_NAME]" at bounding box center [119, 232] width 157 height 14
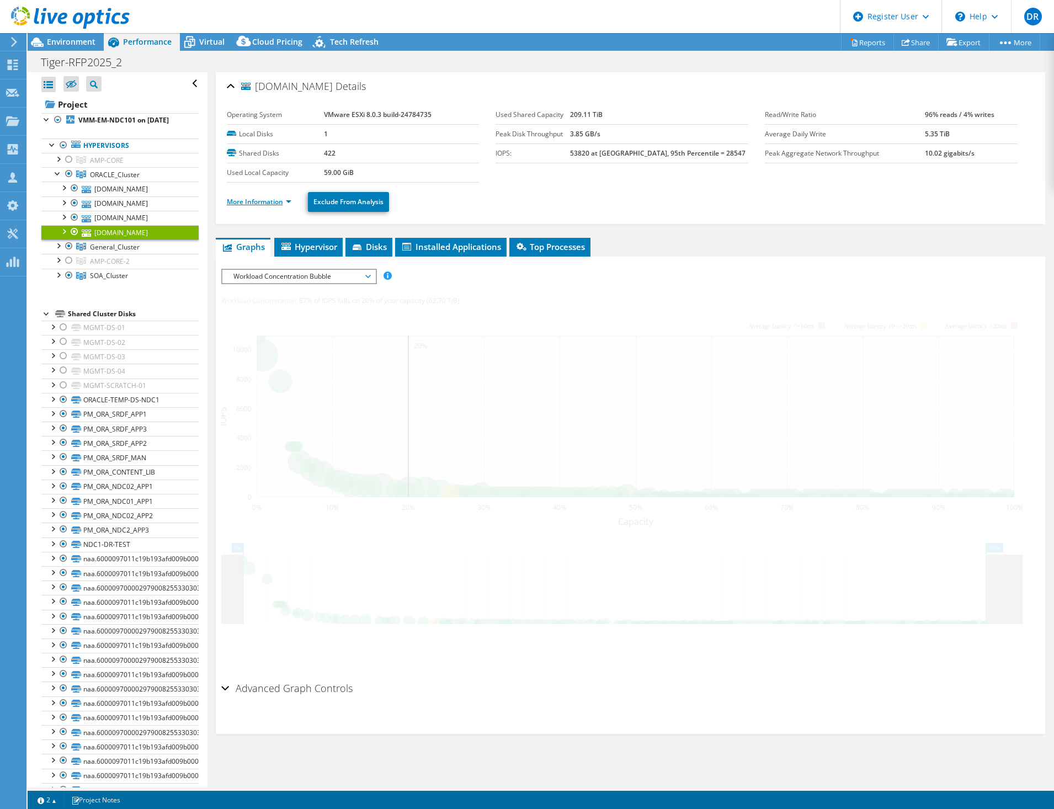
click at [263, 205] on link "More Information" at bounding box center [259, 201] width 65 height 9
